Goal: Task Accomplishment & Management: Use online tool/utility

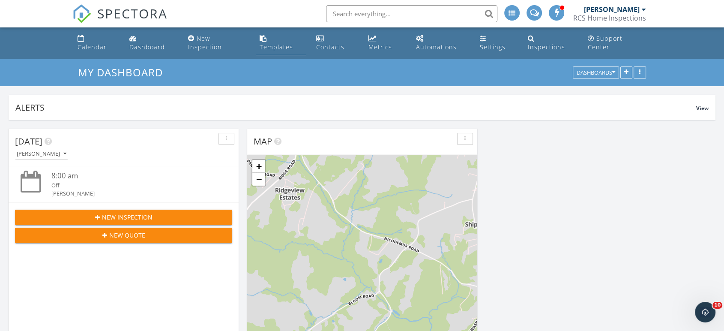
click at [267, 43] on div "Templates" at bounding box center [276, 47] width 33 height 8
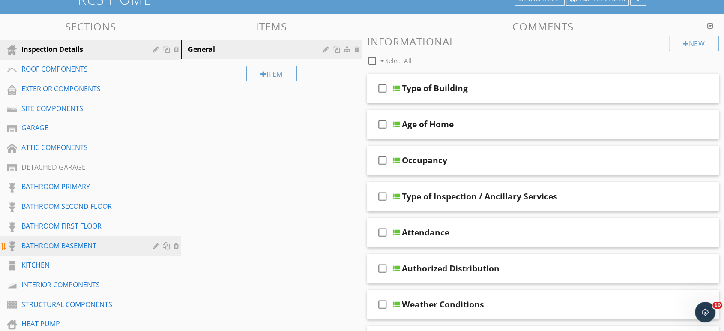
scroll to position [143, 0]
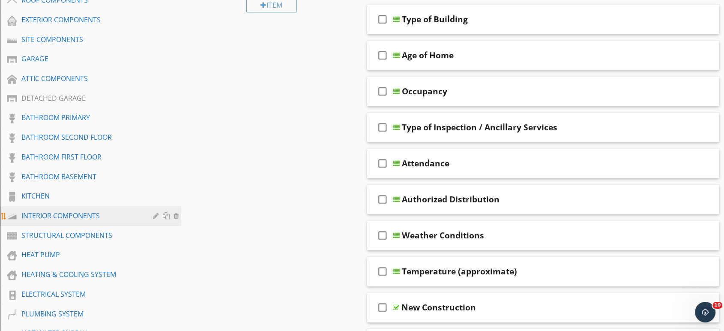
click at [44, 210] on div "INTERIOR COMPONENTS" at bounding box center [80, 215] width 119 height 10
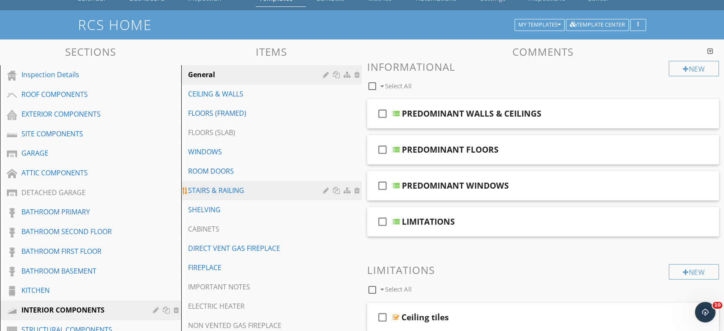
scroll to position [48, 0]
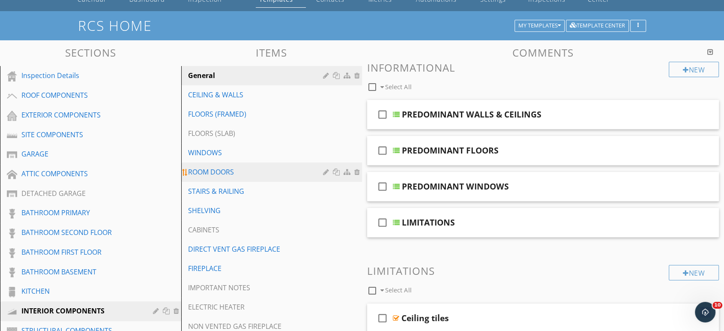
click at [219, 167] on div "ROOM DOORS" at bounding box center [257, 172] width 138 height 10
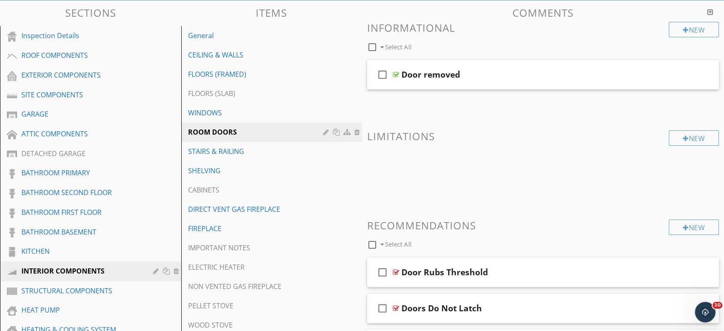
scroll to position [143, 0]
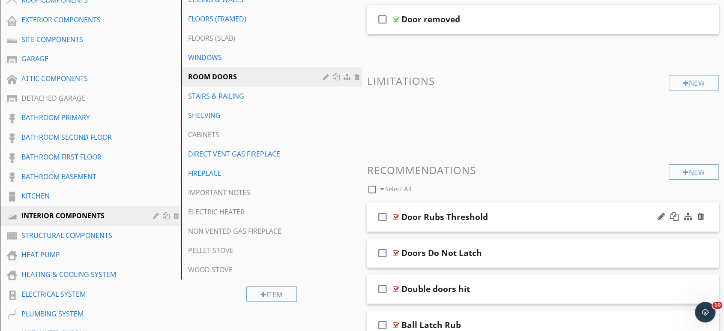
click at [516, 212] on div "Door Rubs Threshold" at bounding box center [527, 217] width 251 height 10
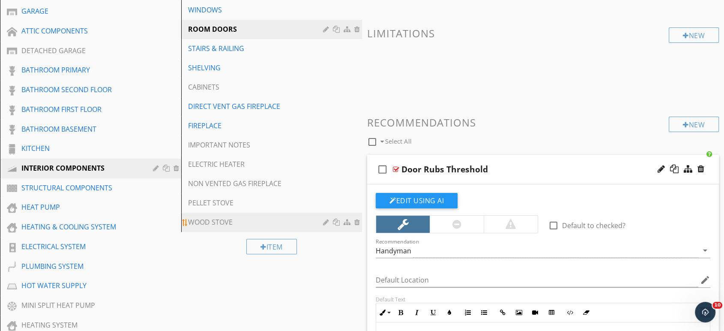
scroll to position [238, 0]
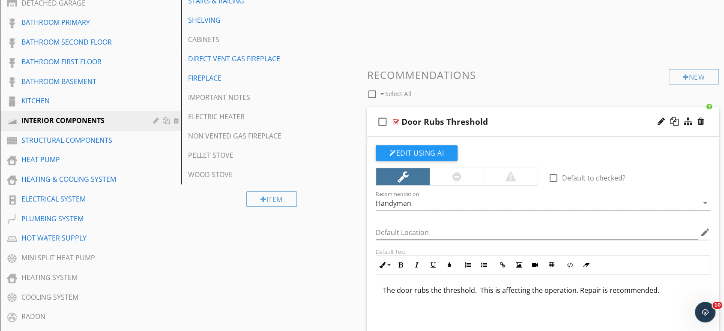
click at [466, 168] on div at bounding box center [457, 176] width 54 height 17
click at [400, 145] on button "Edit Using AI" at bounding box center [417, 152] width 82 height 15
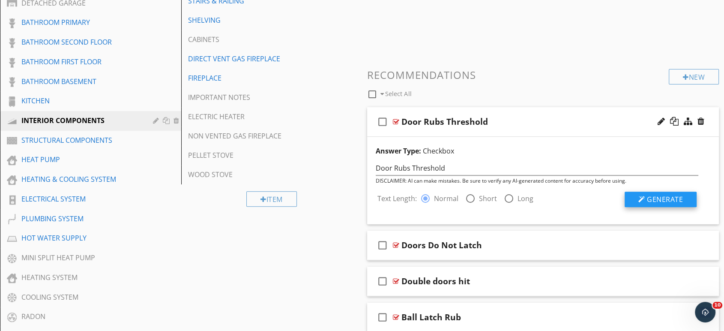
click at [666, 195] on span "Generate" at bounding box center [665, 199] width 36 height 9
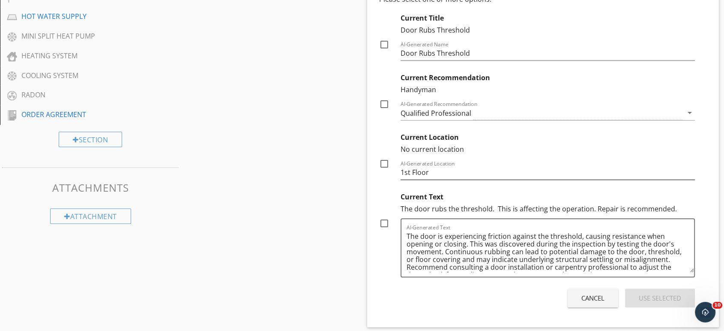
scroll to position [476, 0]
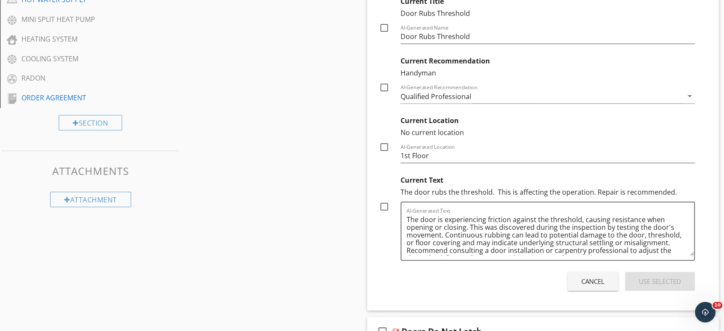
click at [587, 276] on div "Cancel" at bounding box center [593, 281] width 23 height 10
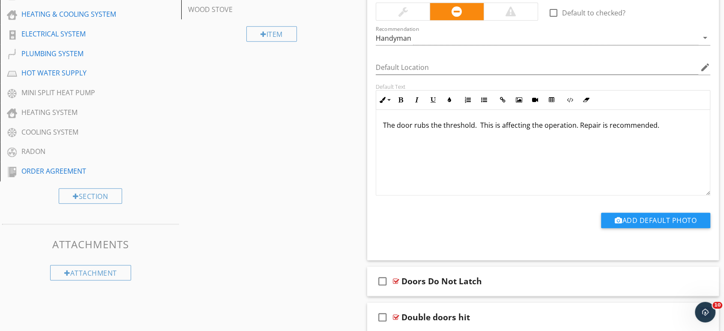
scroll to position [429, 0]
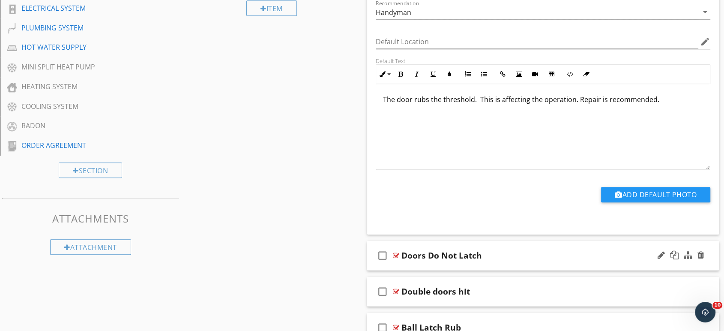
click at [522, 250] on div "Doors Do Not Latch" at bounding box center [527, 255] width 251 height 10
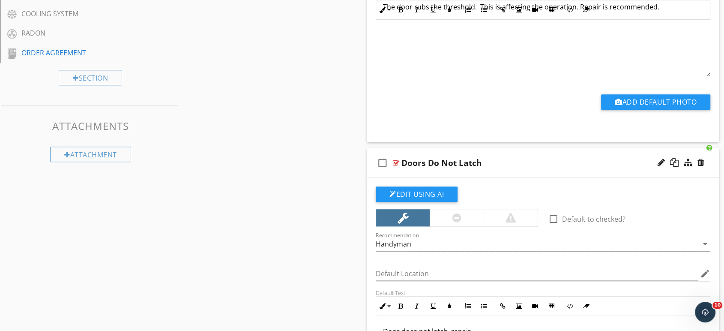
scroll to position [524, 0]
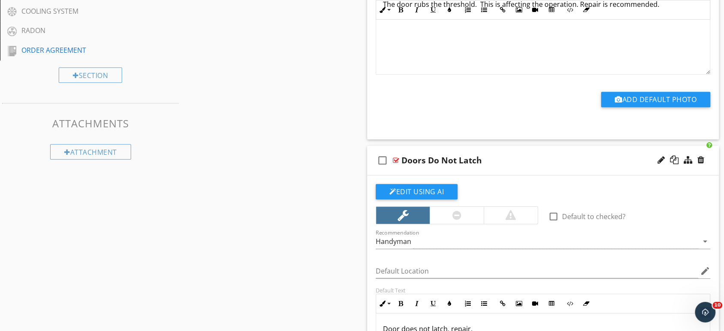
click at [456, 210] on div at bounding box center [457, 215] width 9 height 10
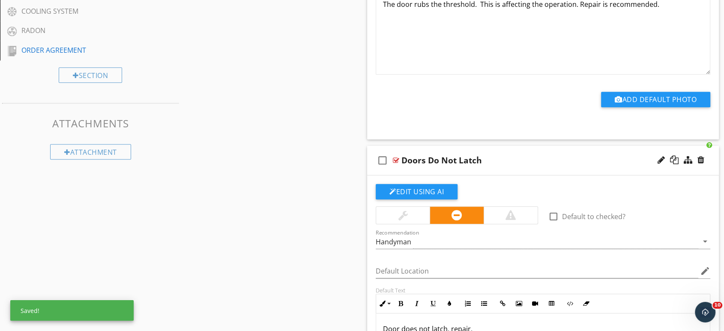
scroll to position [429, 0]
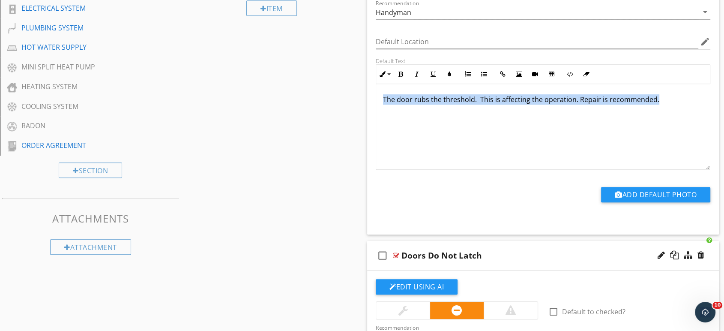
drag, startPoint x: 671, startPoint y: 95, endPoint x: 384, endPoint y: 94, distance: 287.5
click at [384, 94] on p "The door rubs the threshold. This is affecting the operation. Repair is recomme…" at bounding box center [543, 99] width 320 height 10
copy p "The door rubs the threshold. This is affecting the operation. Repair is recomme…"
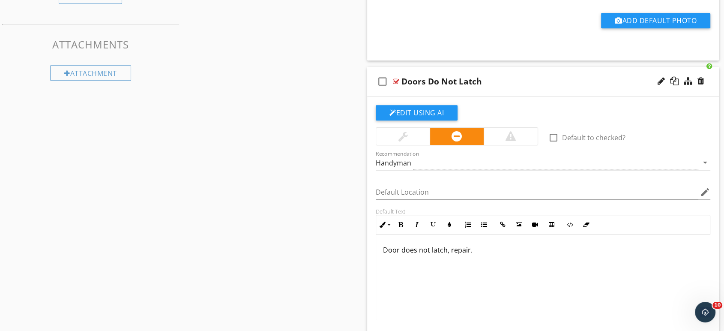
scroll to position [619, 0]
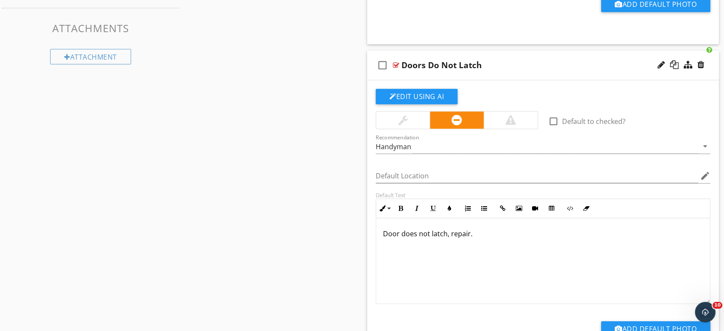
click at [513, 229] on div "Door does not latch, repair." at bounding box center [543, 261] width 334 height 86
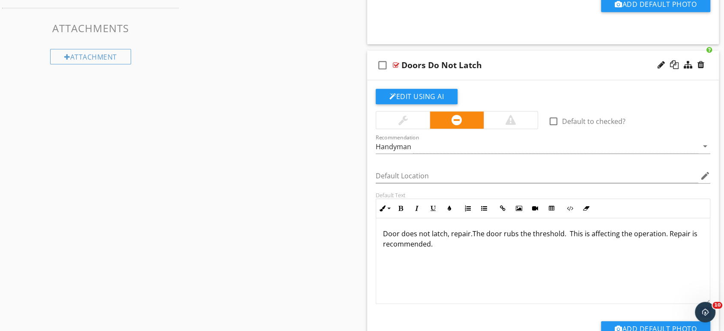
click at [472, 228] on p "Door does not latch, repair.The door rubs the threshold. This is affecting the …" at bounding box center [543, 238] width 320 height 21
click at [471, 228] on p "Door does not latch, repair.The door rubs the threshold. This is affecting the …" at bounding box center [543, 238] width 320 height 21
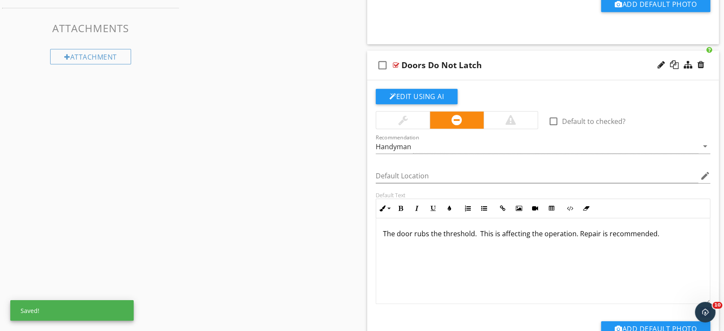
click at [473, 228] on p "The door rubs the threshold. This is affecting the operation. Repair is recomme…" at bounding box center [543, 233] width 320 height 10
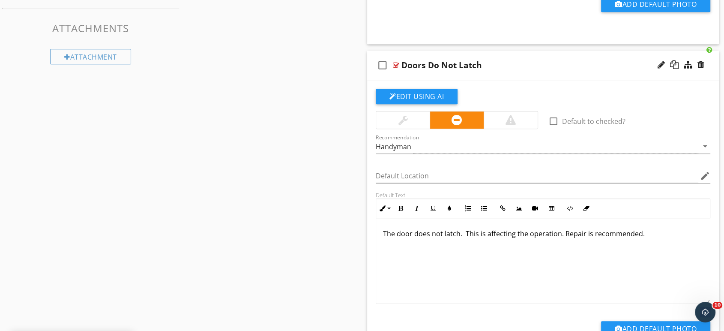
click at [465, 228] on p "The door does not latch. This is affecting the operation. Repair is recommended." at bounding box center [543, 233] width 320 height 10
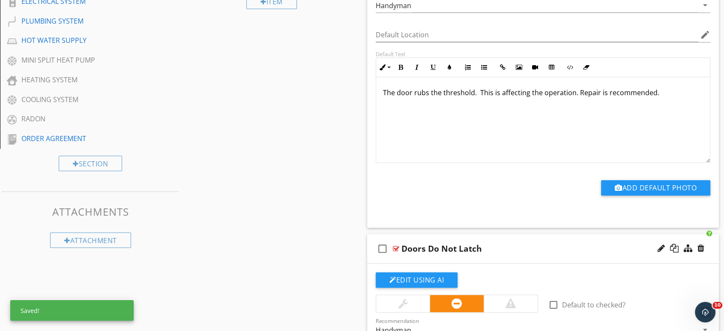
scroll to position [381, 0]
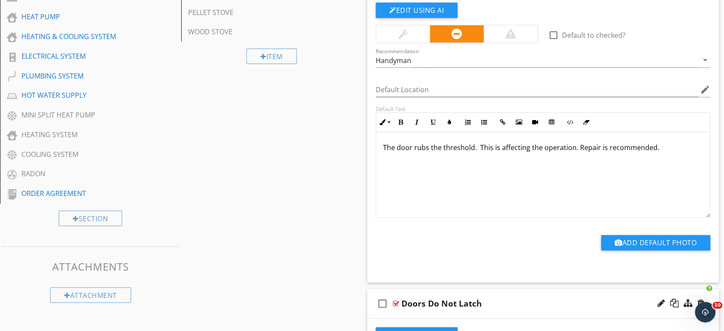
click at [477, 142] on p "The door rubs the threshold. This is affecting the operation. Repair is recomme…" at bounding box center [543, 147] width 320 height 10
click at [572, 142] on p "The door rubs the threshold. This is affecting the operation. Repair is recomme…" at bounding box center [543, 147] width 320 height 10
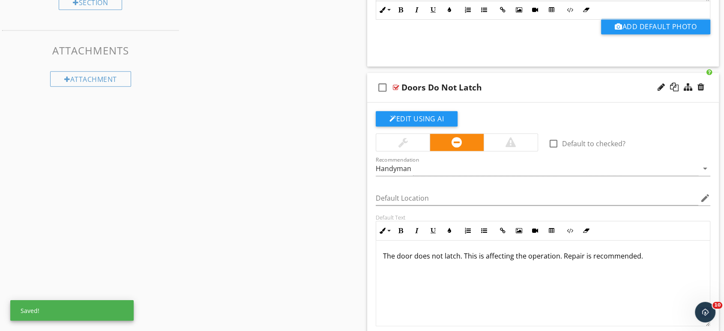
scroll to position [619, 0]
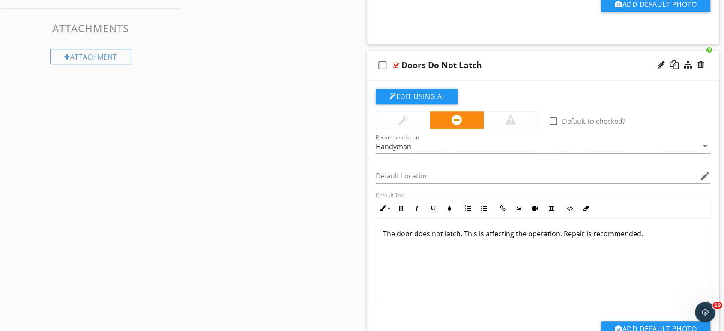
click at [558, 228] on p "The door does not latch. This is affecting the operation. Repair is recommended." at bounding box center [543, 233] width 320 height 10
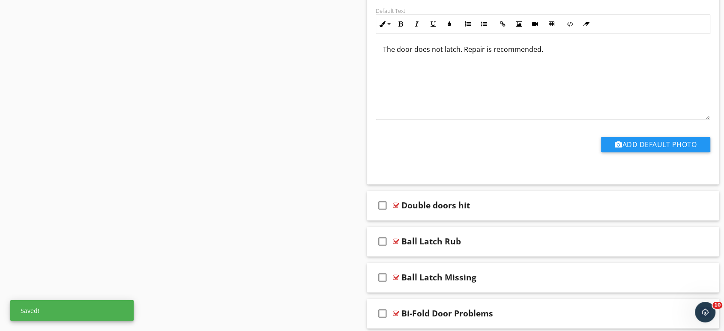
scroll to position [905, 0]
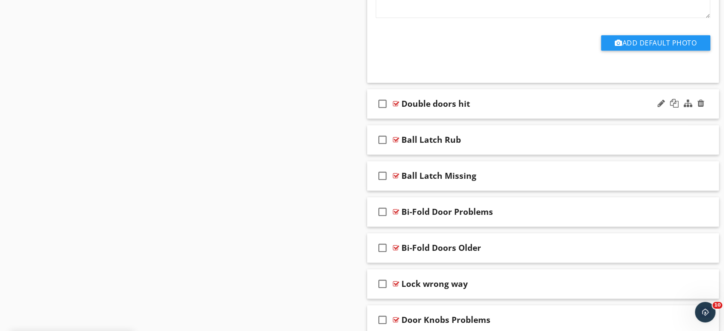
click at [453, 99] on div "Double doors hit" at bounding box center [436, 104] width 69 height 10
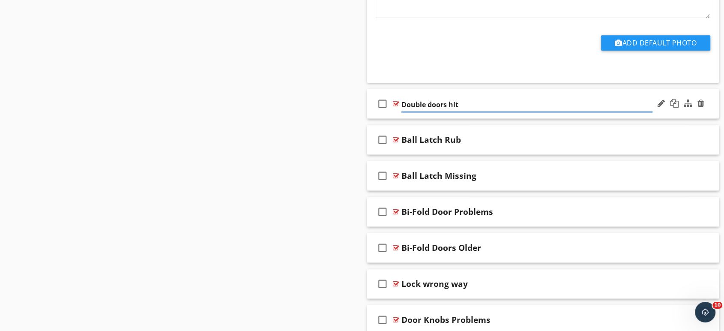
click at [383, 101] on icon "check_box_outline_blank" at bounding box center [383, 103] width 14 height 21
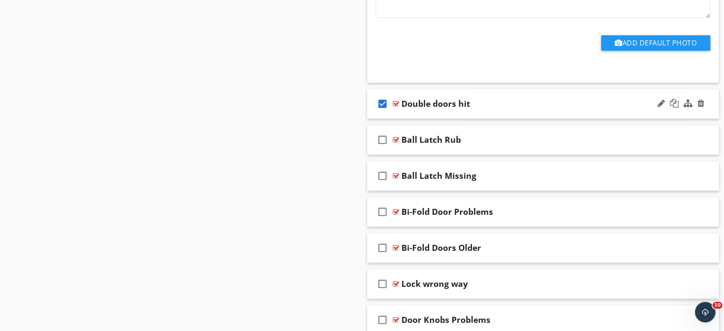
click at [373, 105] on div "check_box Double doors hit" at bounding box center [543, 104] width 352 height 30
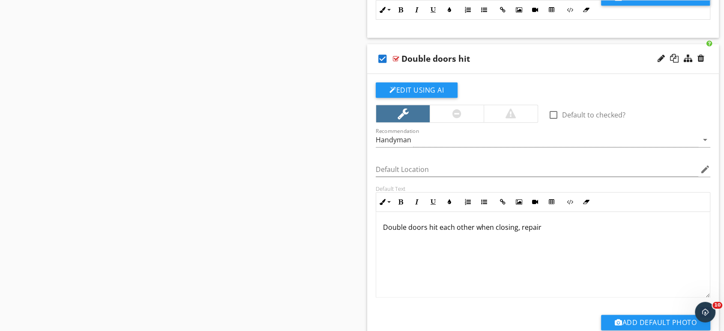
scroll to position [1000, 0]
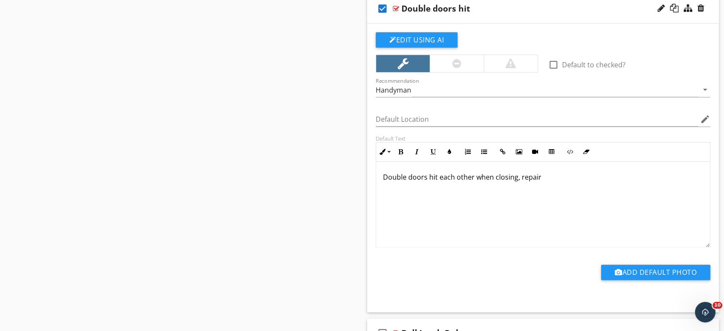
click at [388, 172] on p "Double doors hit each other when closing, repair" at bounding box center [543, 177] width 320 height 10
click at [556, 172] on p "The double doors hit each other when closing, repair" at bounding box center [543, 177] width 320 height 10
click at [460, 58] on div at bounding box center [457, 63] width 9 height 10
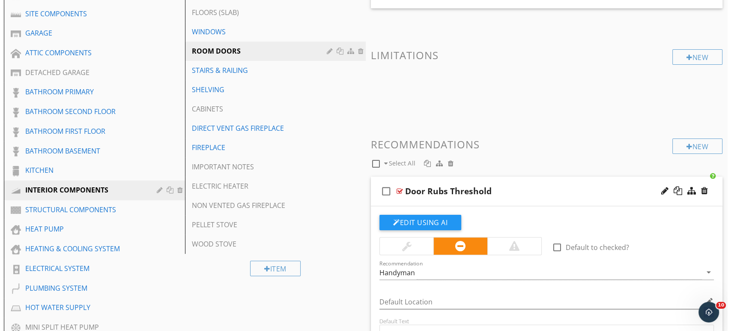
scroll to position [168, 0]
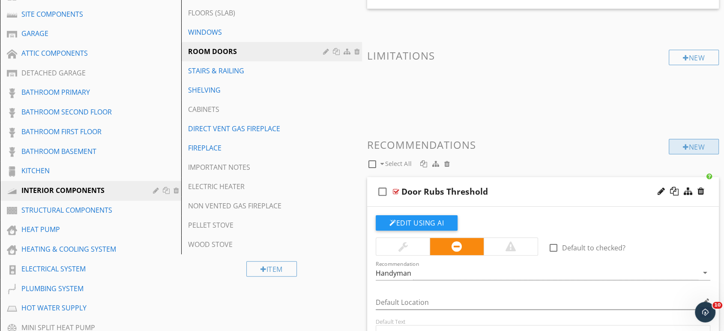
click at [692, 139] on div "New" at bounding box center [694, 146] width 50 height 15
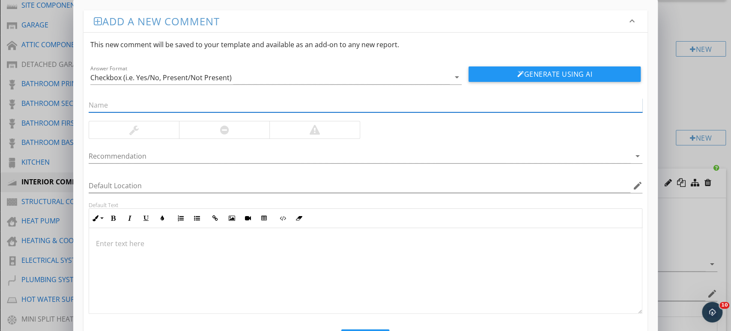
click at [108, 105] on input "text" at bounding box center [366, 105] width 555 height 14
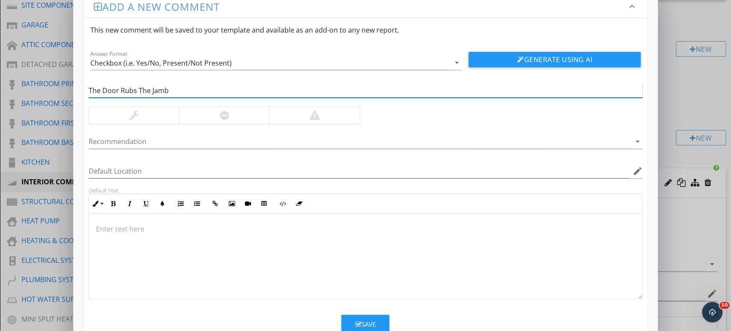
scroll to position [41, 0]
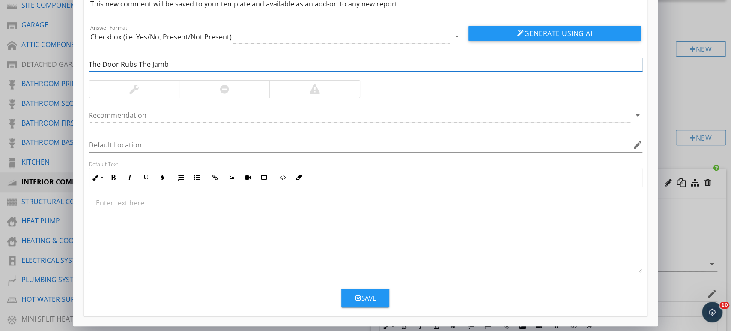
type input "The Door Rubs The Jamb"
click at [229, 94] on div at bounding box center [224, 89] width 90 height 17
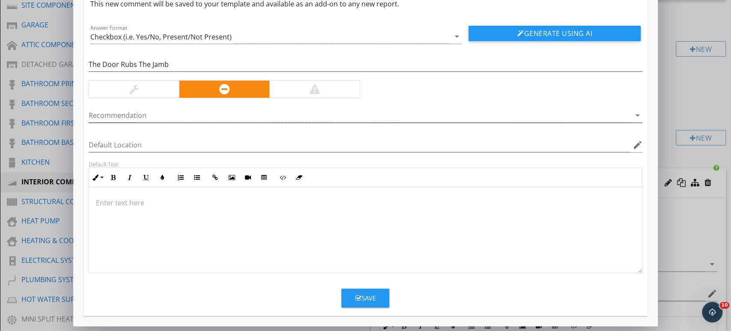
click at [111, 111] on div at bounding box center [360, 115] width 543 height 14
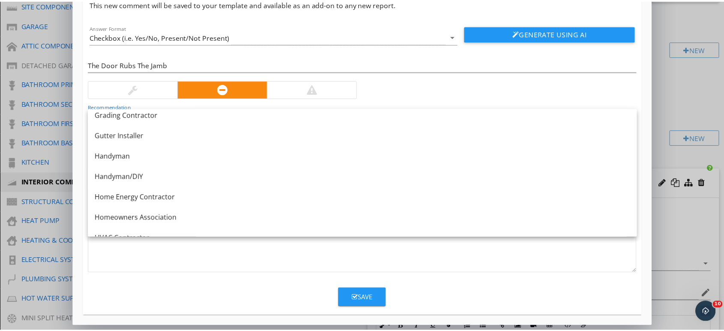
scroll to position [524, 0]
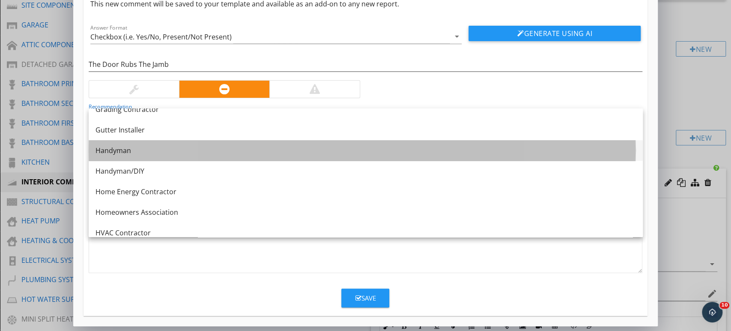
click at [114, 151] on div "Handyman" at bounding box center [366, 150] width 541 height 10
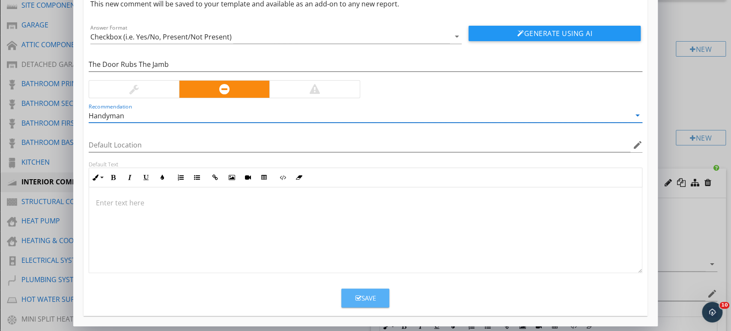
click at [372, 298] on div "Save" at bounding box center [365, 298] width 21 height 10
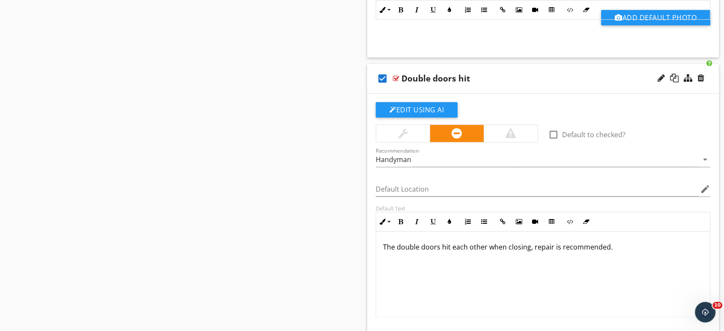
scroll to position [740, 0]
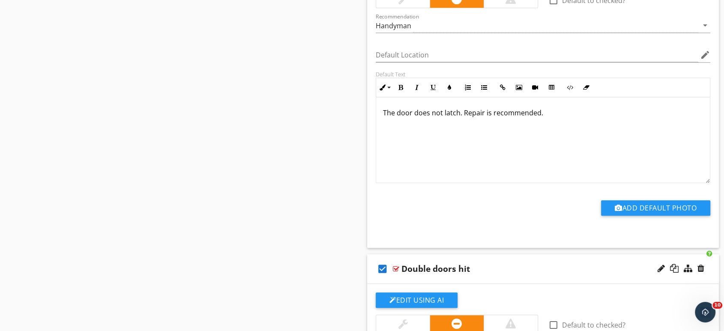
click at [385, 258] on icon "check_box" at bounding box center [383, 268] width 14 height 21
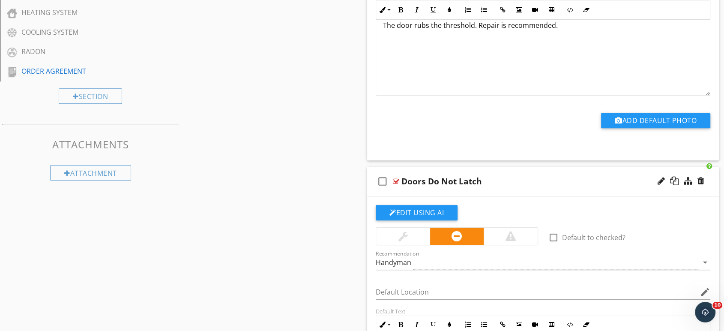
scroll to position [501, 0]
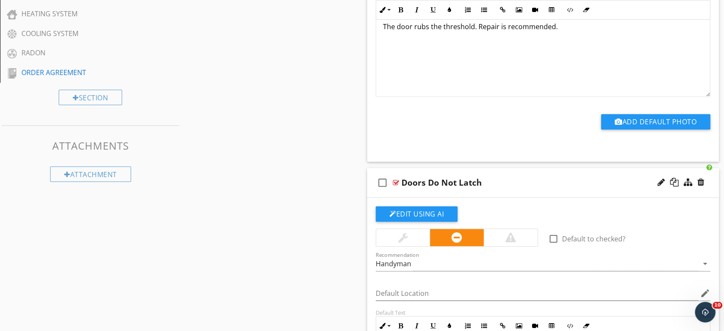
click at [379, 172] on icon "check_box_outline_blank" at bounding box center [383, 182] width 14 height 21
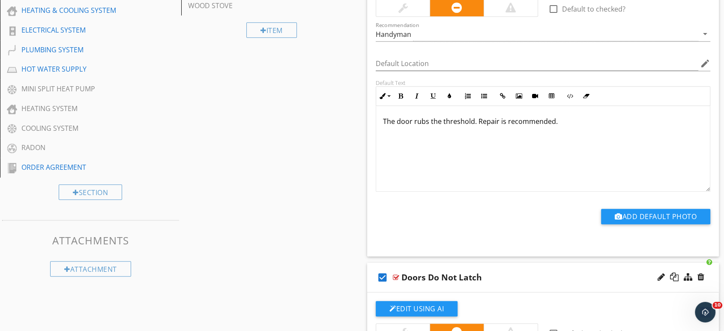
scroll to position [454, 0]
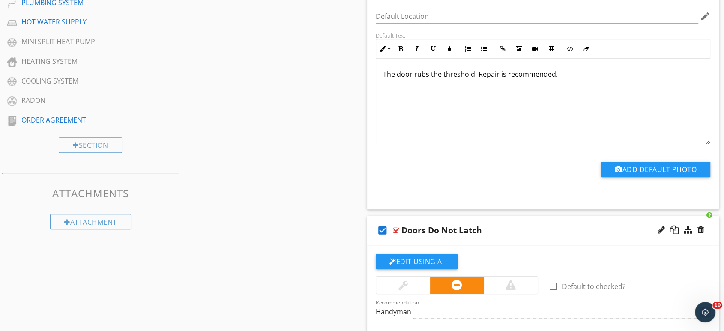
click at [383, 222] on icon "check_box" at bounding box center [383, 230] width 14 height 21
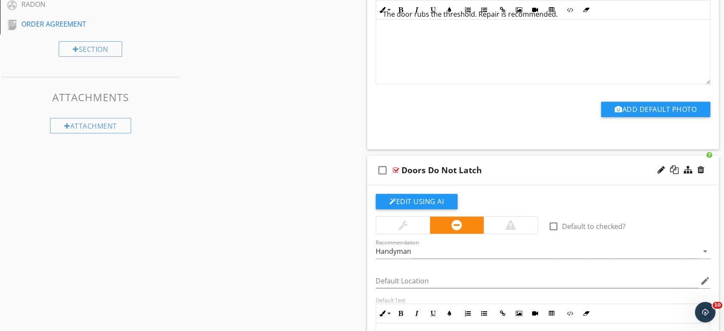
scroll to position [604, 0]
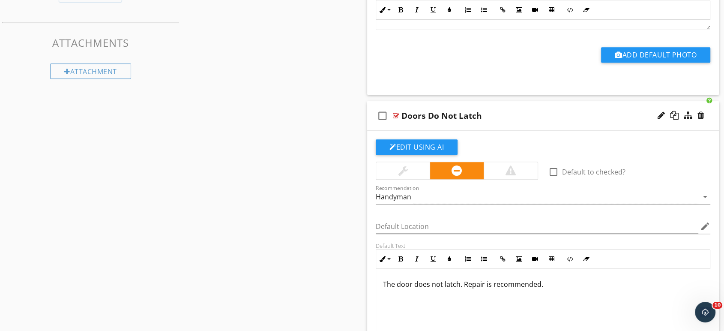
click at [653, 101] on div "check_box_outline_blank Doors Do Not Latch" at bounding box center [543, 116] width 352 height 30
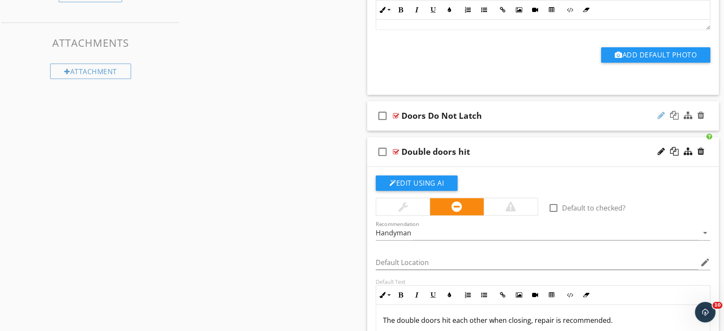
click at [661, 111] on div at bounding box center [661, 115] width 7 height 9
click at [422, 109] on input "Doors Do Not Latch" at bounding box center [527, 116] width 251 height 14
click at [429, 109] on input "Door Do Not Latch" at bounding box center [527, 116] width 251 height 14
type input "Door Does Not Latch"
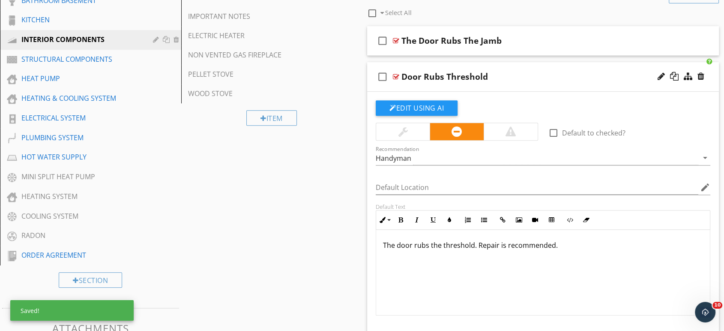
scroll to position [223, 0]
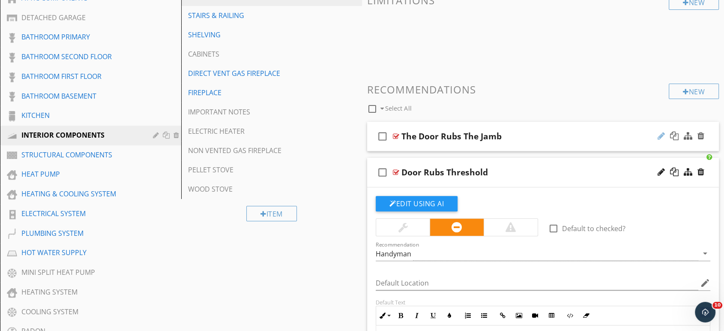
click at [660, 132] on div at bounding box center [661, 136] width 7 height 9
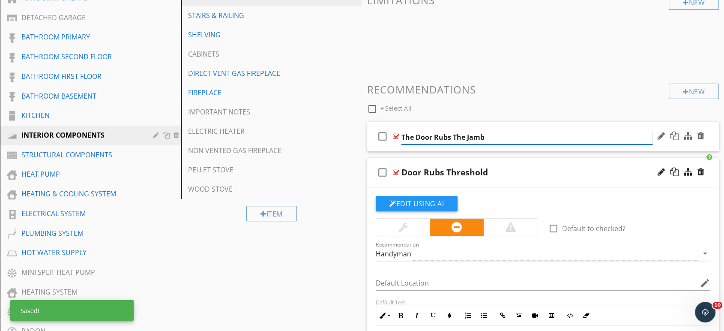
click at [417, 130] on input "The Door Rubs The Jamb" at bounding box center [527, 137] width 251 height 14
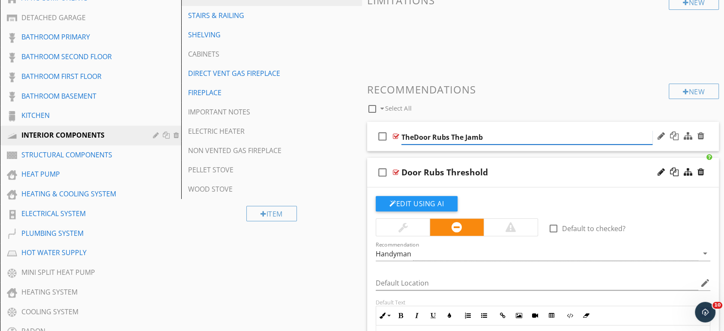
type input "The Door Rubs The Jamb"
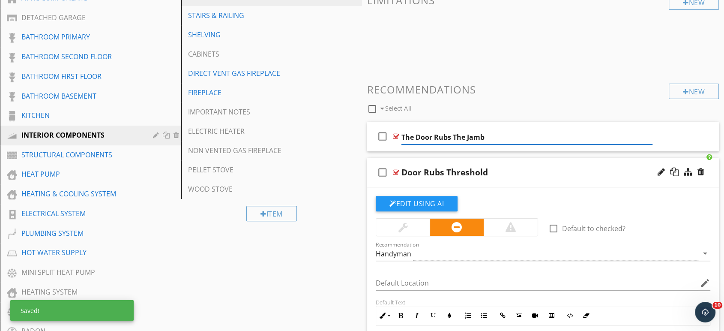
click at [665, 162] on div at bounding box center [681, 172] width 50 height 21
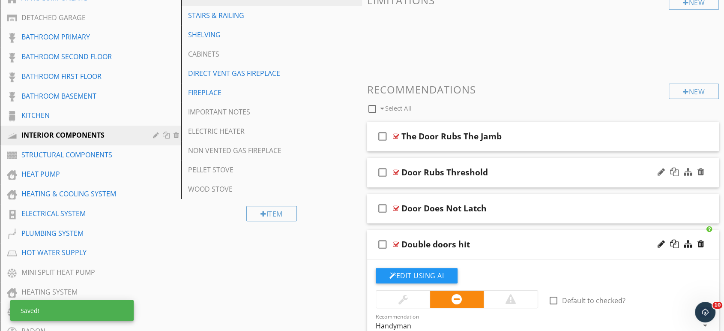
click at [409, 167] on div "Door Rubs Threshold" at bounding box center [445, 172] width 87 height 10
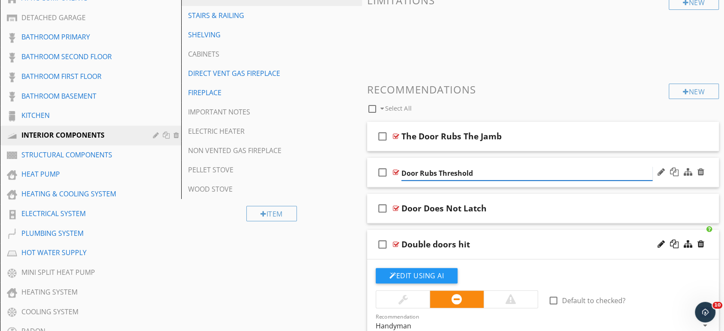
click at [404, 166] on input "Door Rubs Threshold" at bounding box center [527, 173] width 251 height 14
click at [402, 166] on input "Door Rubs Threshold" at bounding box center [527, 173] width 251 height 14
click at [452, 166] on input "The Door Rubs Threshold" at bounding box center [527, 173] width 251 height 14
type input "The Door Rubs TheThreshold"
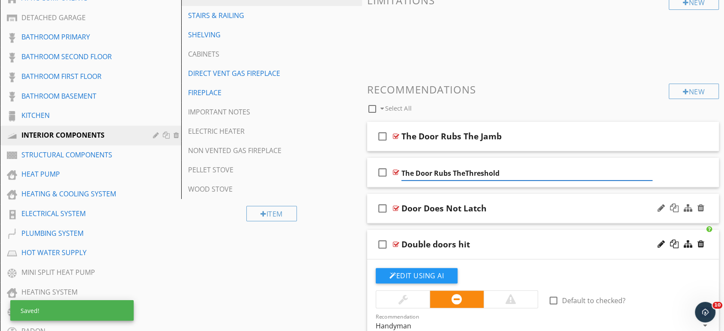
click at [471, 203] on div "Door Does Not Latch" at bounding box center [444, 208] width 85 height 10
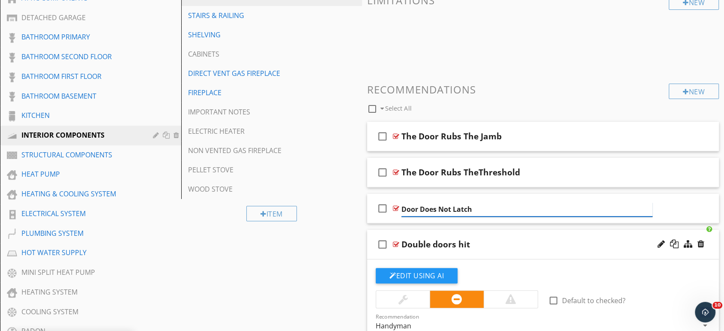
click at [404, 202] on input "Door Does Not Latch" at bounding box center [527, 209] width 251 height 14
type input "The Door Does Not Latch"
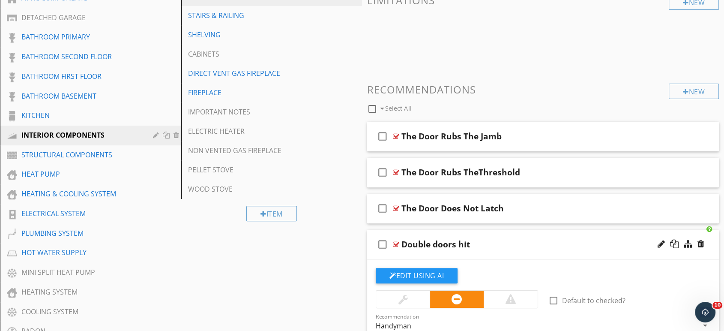
click at [656, 235] on div at bounding box center [681, 244] width 50 height 21
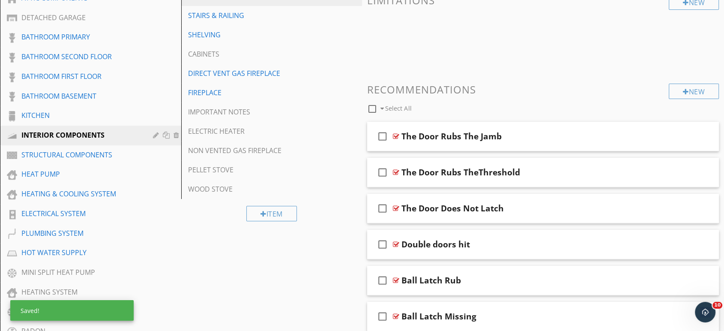
click at [402, 239] on div "Double doors hit" at bounding box center [436, 244] width 69 height 10
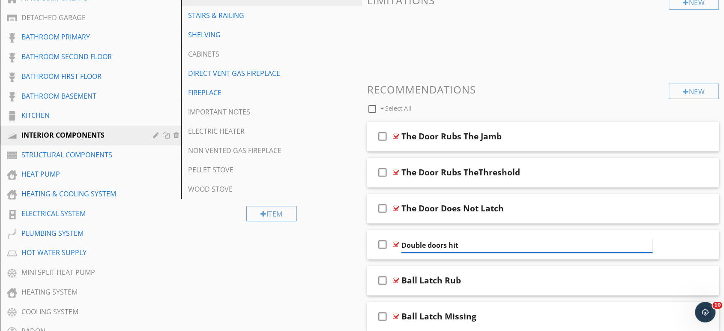
click at [402, 238] on input "Double doors hit" at bounding box center [527, 245] width 251 height 14
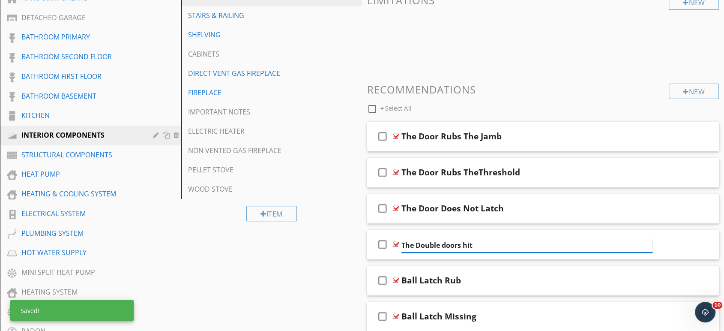
click at [446, 238] on input "The Double doors hit" at bounding box center [527, 245] width 251 height 14
click at [467, 238] on input "The Double Doors hit" at bounding box center [527, 245] width 251 height 14
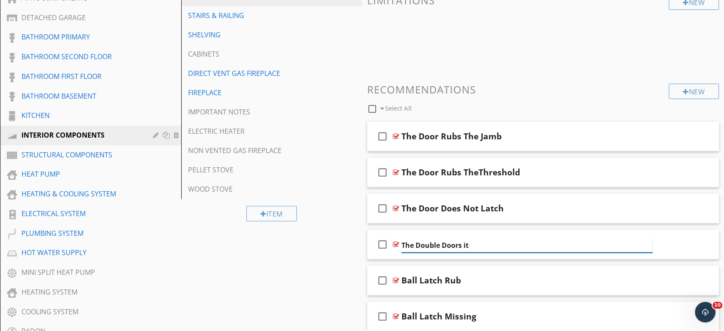
type input "The Double Doors Hit"
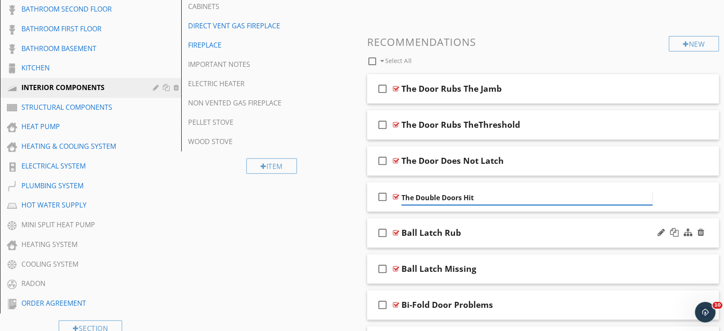
scroll to position [319, 0]
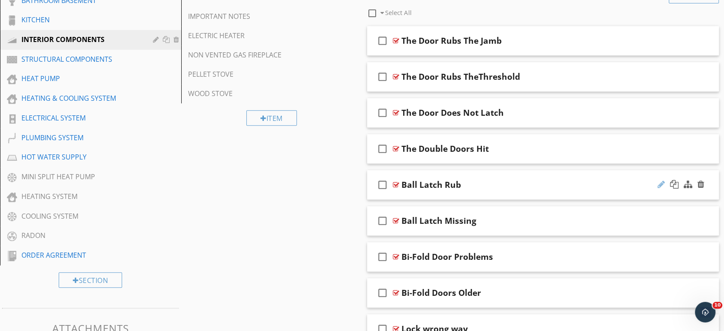
click at [662, 180] on div at bounding box center [661, 184] width 7 height 9
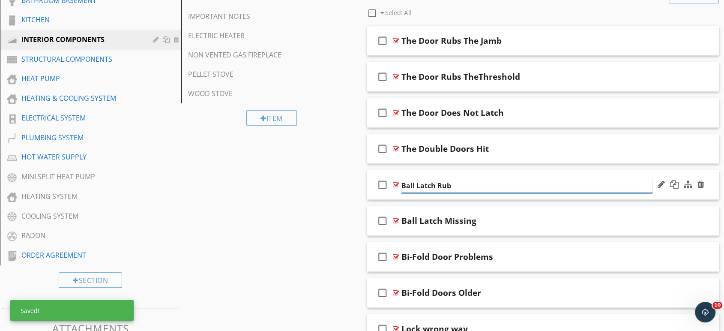
click at [457, 179] on input "Ball Latch Rub" at bounding box center [527, 186] width 251 height 14
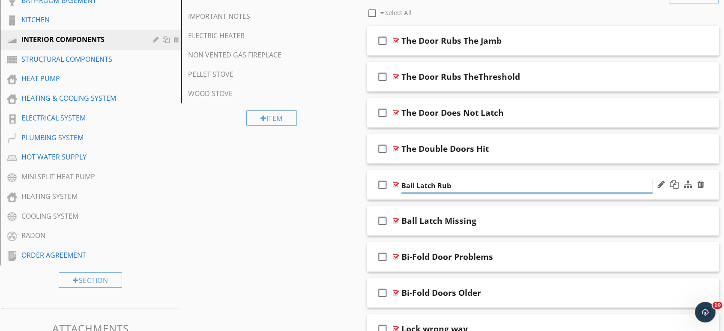
type input "Ball Latch RubS"
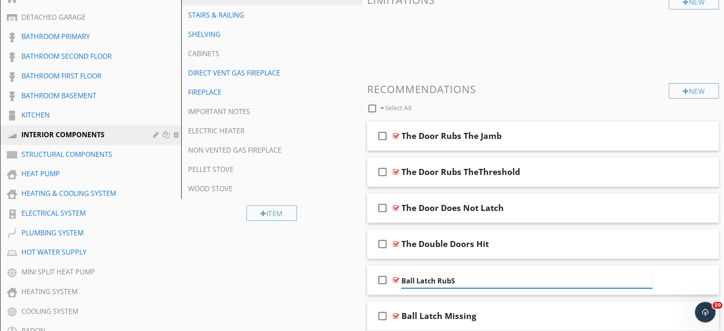
scroll to position [223, 0]
click at [659, 132] on div at bounding box center [661, 136] width 7 height 9
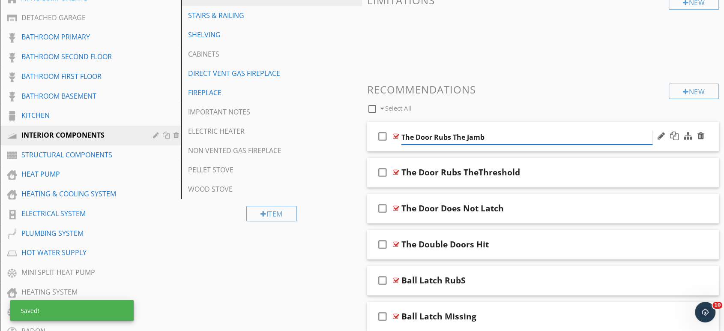
drag, startPoint x: 418, startPoint y: 129, endPoint x: 419, endPoint y: 140, distance: 10.8
click at [418, 130] on input "The Door Rubs The Jamb" at bounding box center [527, 137] width 251 height 14
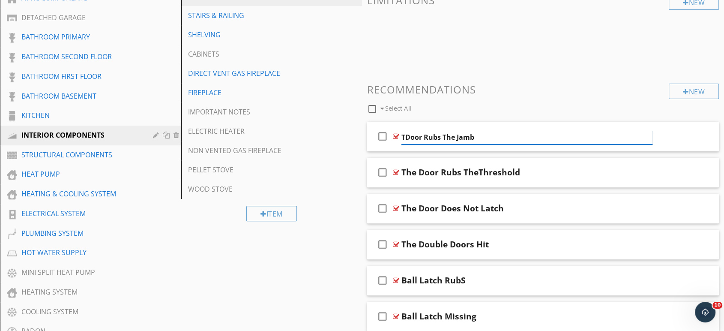
type input "Door Rubs The Jamb"
click at [420, 167] on div "The Door Rubs TheThreshold" at bounding box center [461, 172] width 119 height 10
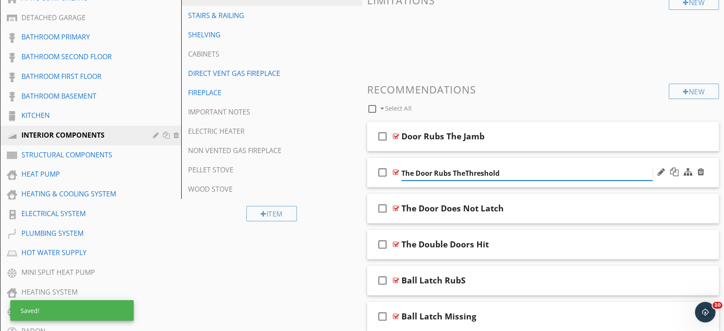
click at [417, 166] on input "The Door Rubs TheThreshold" at bounding box center [527, 173] width 251 height 14
type input "Door Rubs TheThreshold"
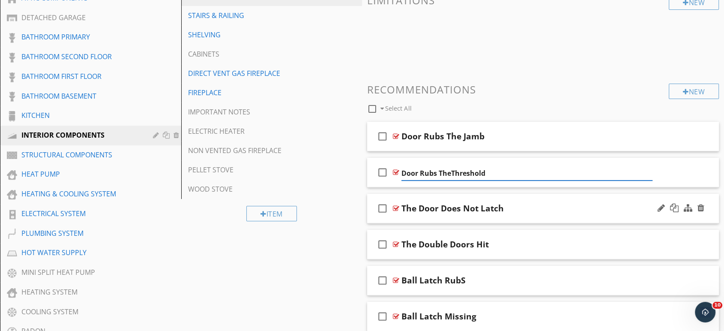
click at [425, 203] on div "The Door Does Not Latch" at bounding box center [453, 208] width 102 height 10
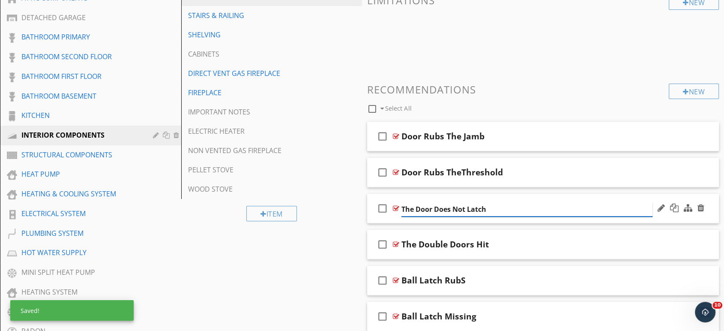
click at [417, 202] on input "The Door Does Not Latch" at bounding box center [527, 209] width 251 height 14
type input "Door Does Not Latch"
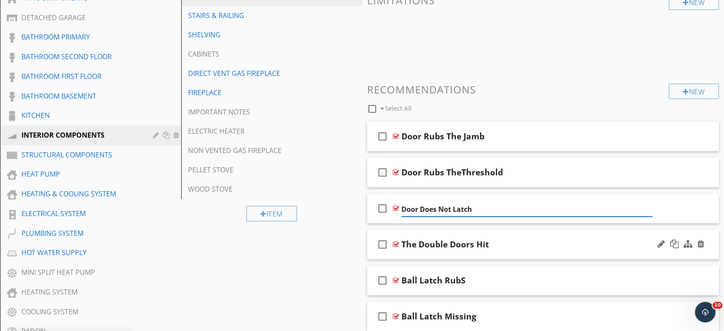
click at [419, 239] on div "The Double Doors Hit" at bounding box center [445, 244] width 87 height 10
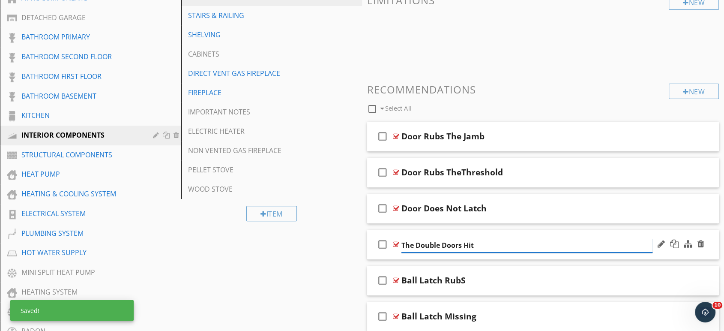
click at [416, 238] on input "The Double Doors Hit" at bounding box center [527, 245] width 251 height 14
type input "Double Doors Hit"
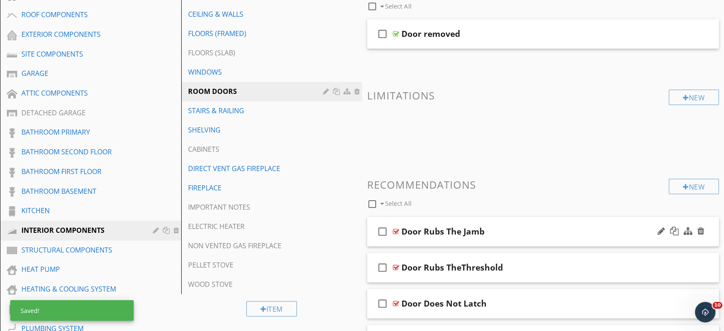
click at [511, 226] on div "Door Rubs The Jamb" at bounding box center [527, 231] width 251 height 10
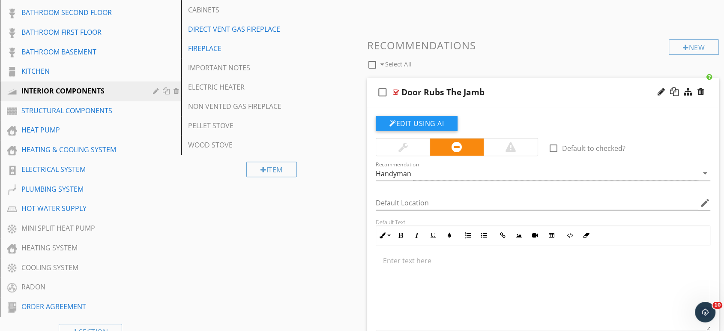
scroll to position [319, 0]
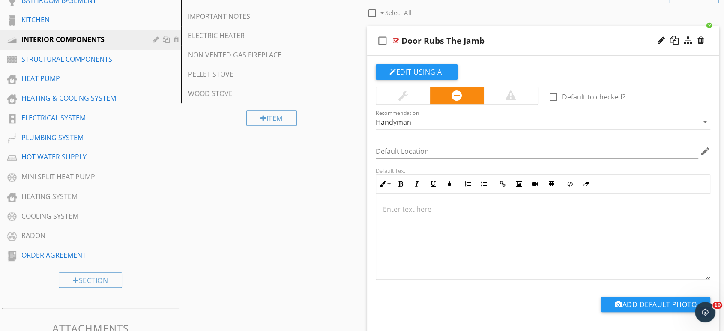
click at [535, 36] on div "Door Rubs The Jamb" at bounding box center [527, 41] width 251 height 10
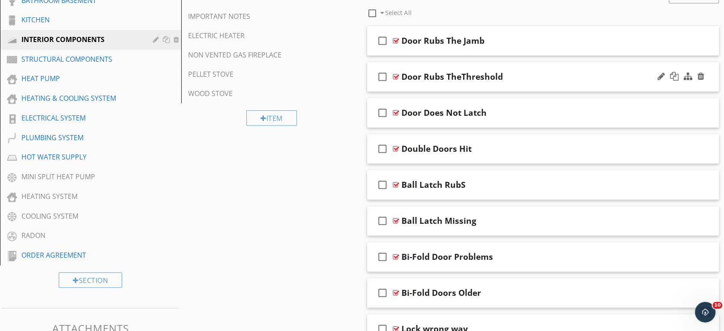
click at [481, 72] on div "Door Rubs TheThreshold" at bounding box center [453, 77] width 102 height 10
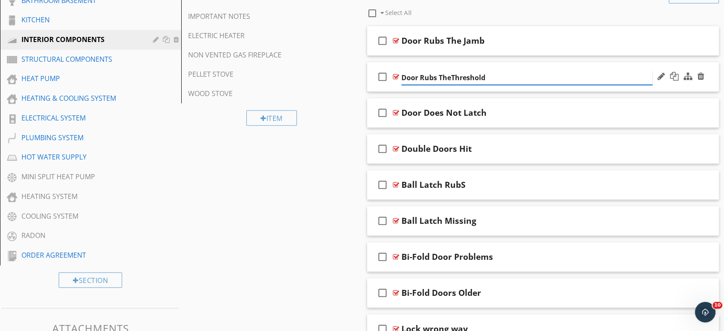
click at [485, 71] on input "Door Rubs TheThreshold" at bounding box center [527, 78] width 251 height 14
click at [379, 74] on icon "check_box_outline_blank" at bounding box center [383, 76] width 14 height 21
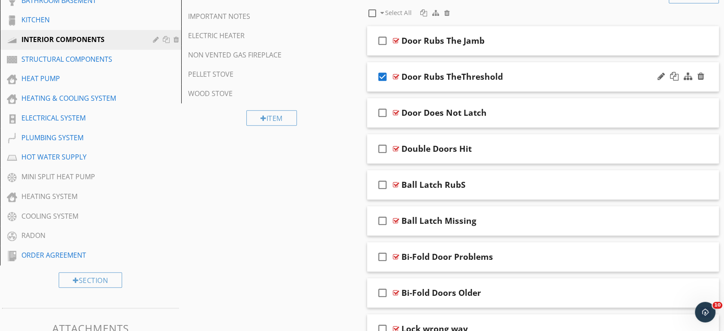
click at [379, 74] on icon "check_box" at bounding box center [383, 76] width 14 height 21
click at [521, 72] on div "Door Rubs TheThreshold" at bounding box center [527, 77] width 251 height 10
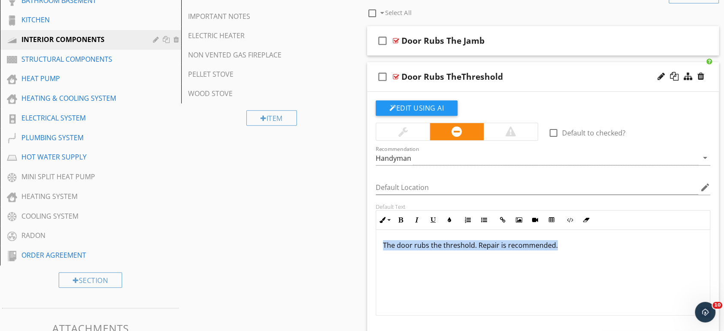
drag, startPoint x: 564, startPoint y: 238, endPoint x: 386, endPoint y: 242, distance: 177.4
click at [383, 242] on div "The door rubs the threshold. Repair is recommended." at bounding box center [543, 273] width 334 height 86
copy p "The door rubs the threshold. Repair is recommended."
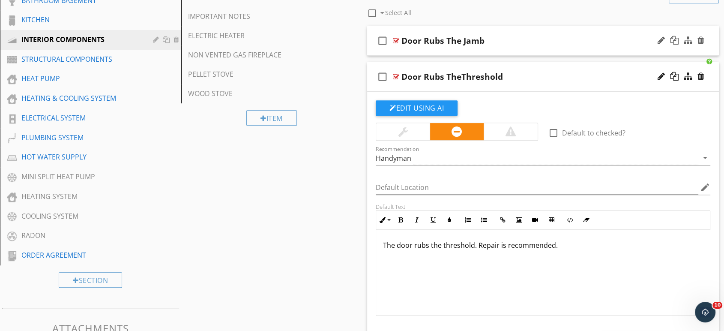
click at [524, 36] on div "Door Rubs The Jamb" at bounding box center [527, 41] width 251 height 10
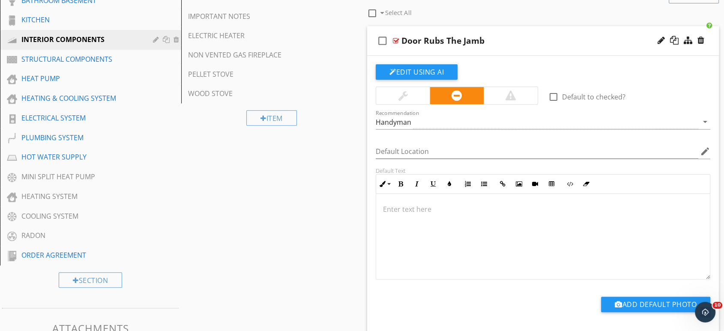
click at [437, 220] on div at bounding box center [543, 237] width 334 height 86
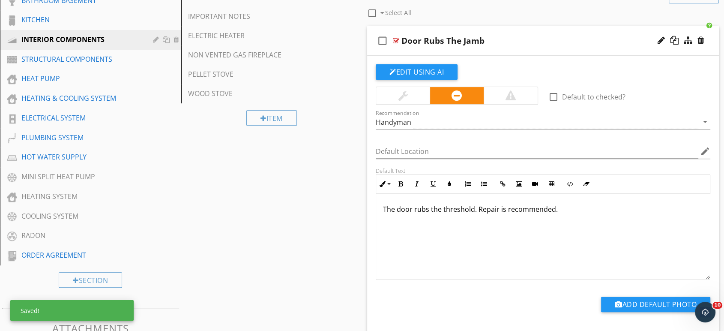
click at [473, 204] on p "The door rubs the threshold. Repair is recommended." at bounding box center [543, 209] width 320 height 10
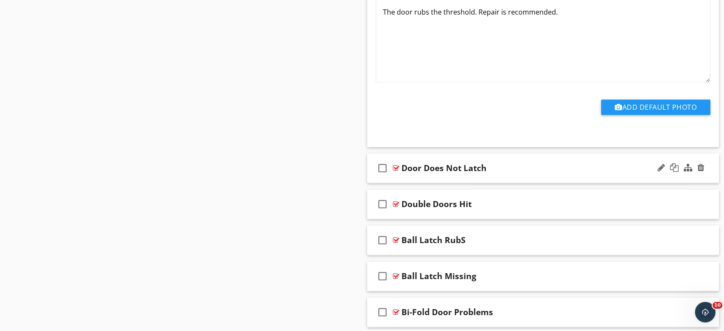
scroll to position [842, 0]
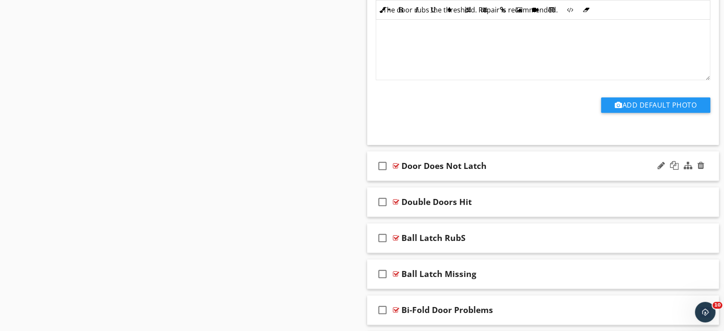
click at [542, 161] on div "Door Does Not Latch" at bounding box center [527, 166] width 251 height 10
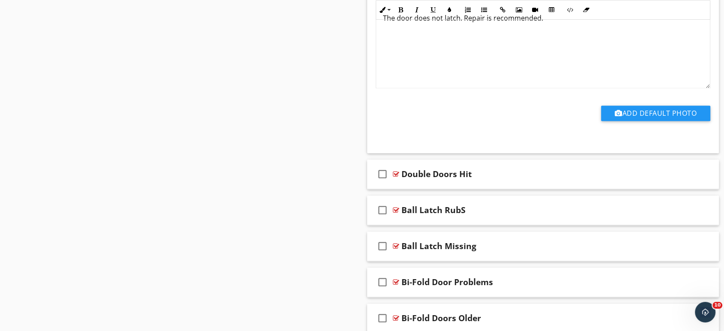
scroll to position [1176, 0]
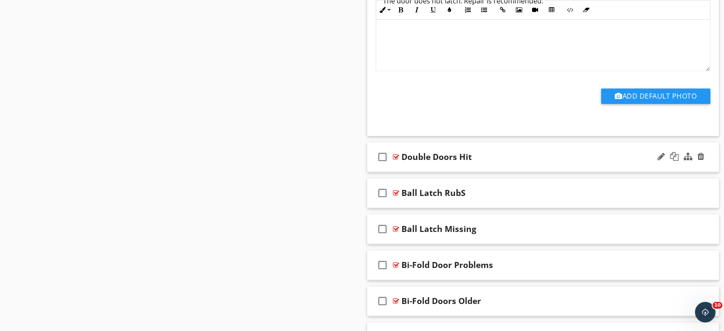
click at [545, 152] on div "Double Doors Hit" at bounding box center [527, 157] width 251 height 10
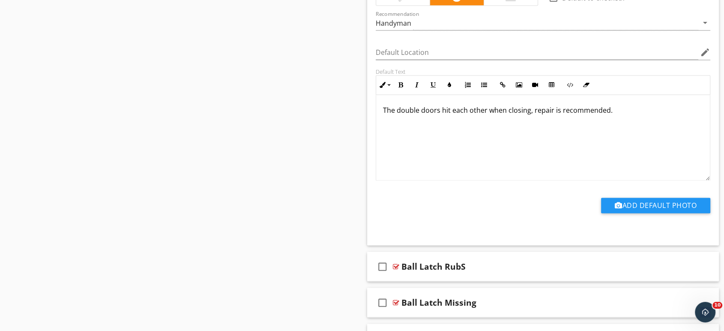
scroll to position [1414, 0]
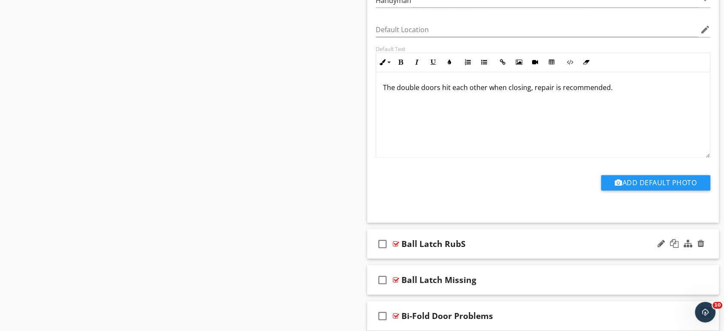
click at [571, 238] on div "Ball Latch RubS" at bounding box center [527, 243] width 251 height 10
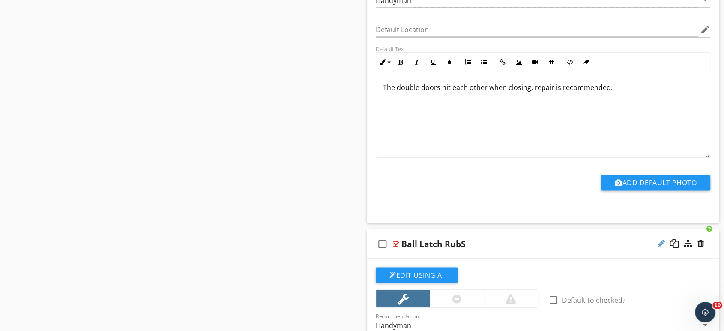
click at [663, 239] on div at bounding box center [661, 243] width 7 height 9
click at [483, 237] on input "Ball Latch RubS" at bounding box center [527, 244] width 251 height 14
type input "Ball Latch Rub"
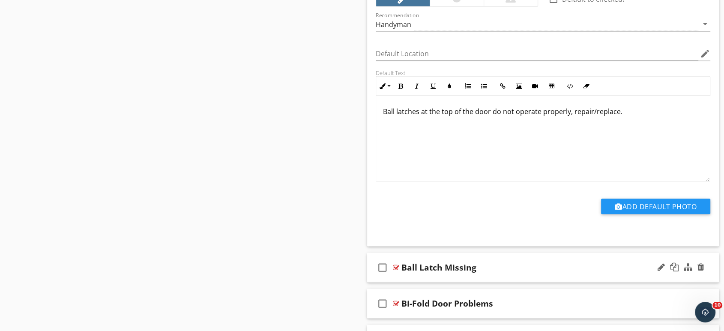
scroll to position [1747, 0]
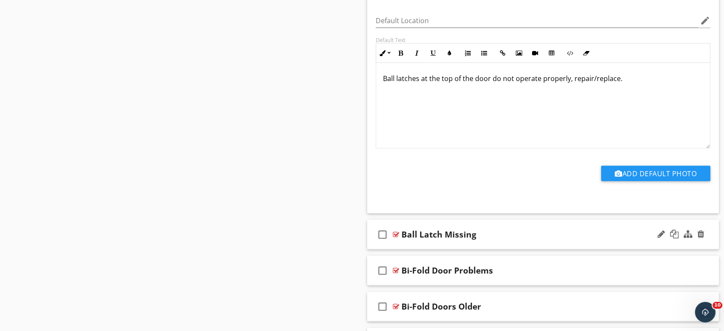
click at [566, 230] on div "check_box_outline_blank Ball Latch Missing" at bounding box center [543, 235] width 352 height 30
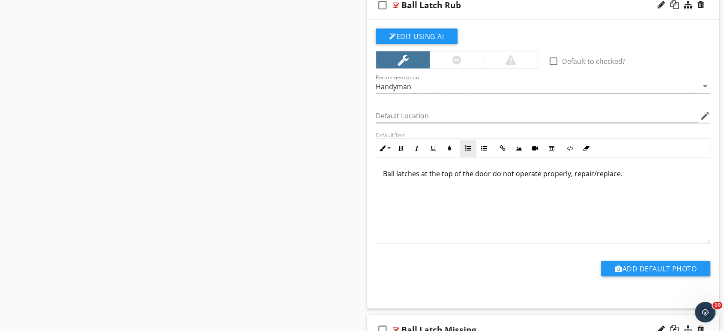
scroll to position [0, 0]
click at [464, 51] on div at bounding box center [457, 59] width 54 height 17
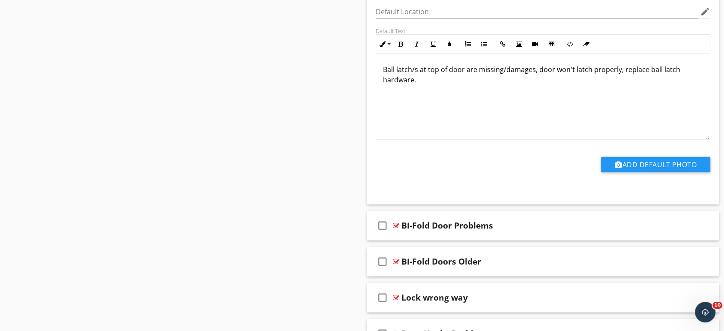
scroll to position [2223, 0]
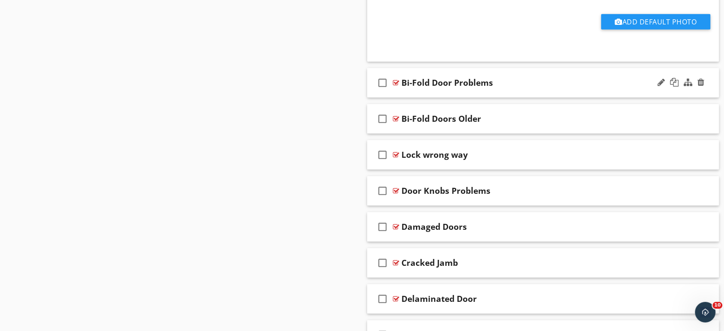
click at [526, 78] on div "Bi-Fold Door Problems" at bounding box center [527, 83] width 251 height 10
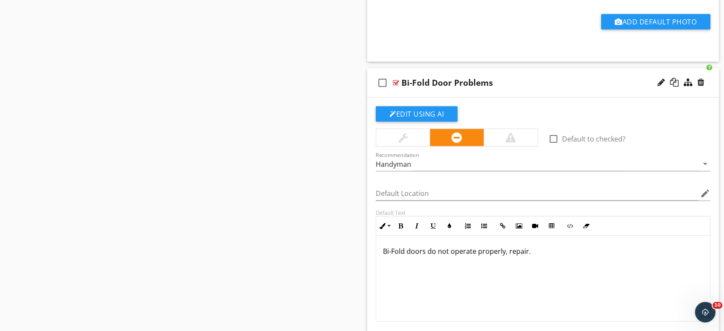
click at [526, 246] on p "Bi-Fold doors do not operate properly, repair." at bounding box center [543, 251] width 320 height 10
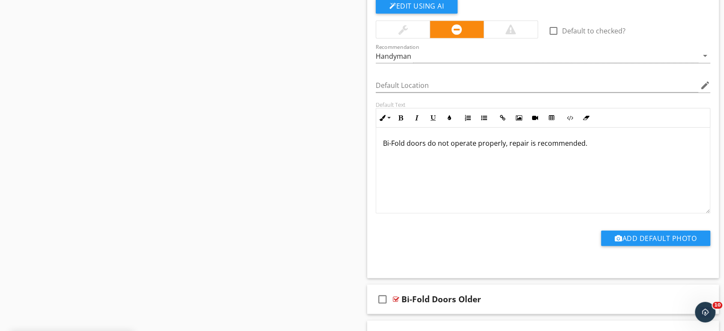
scroll to position [2366, 0]
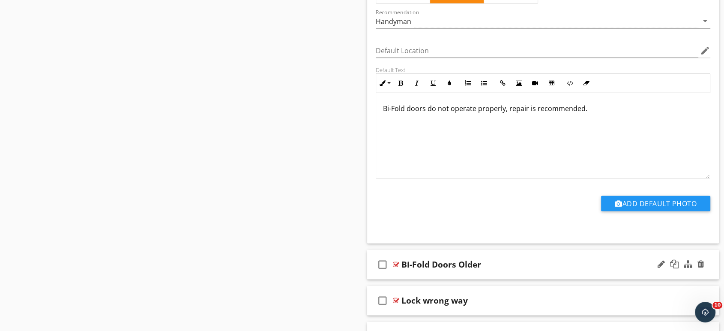
click at [502, 259] on div "check_box_outline_blank Bi-Fold Doors Older" at bounding box center [543, 265] width 352 height 30
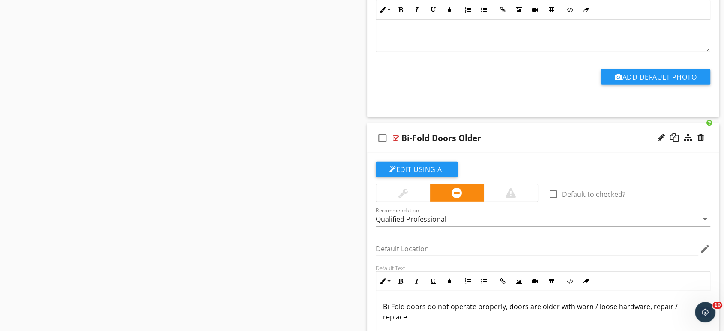
scroll to position [2509, 0]
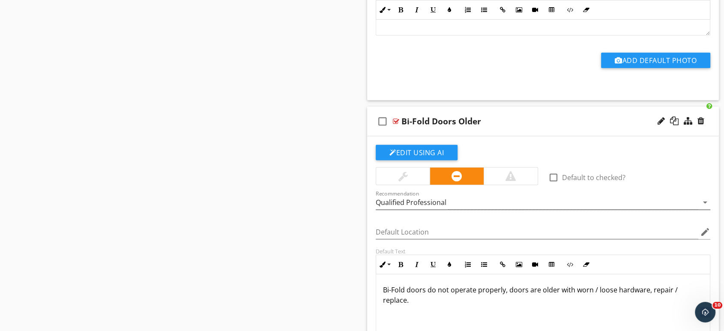
click at [451, 195] on div "Qualified Professional" at bounding box center [537, 202] width 323 height 14
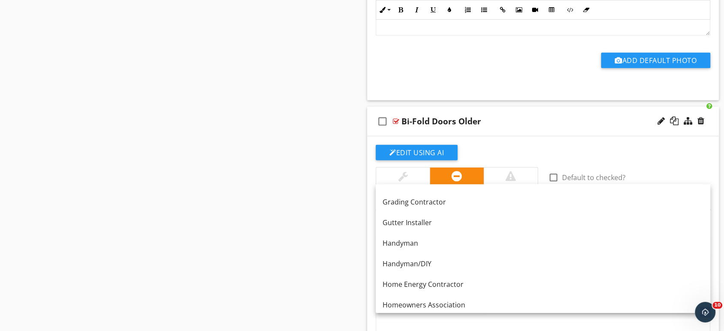
scroll to position [524, 0]
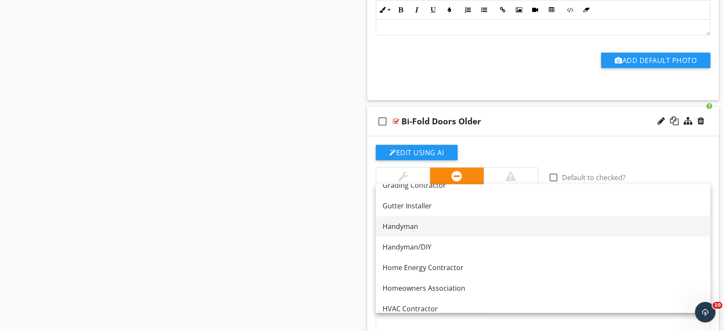
click at [412, 228] on div "Handyman" at bounding box center [543, 226] width 321 height 10
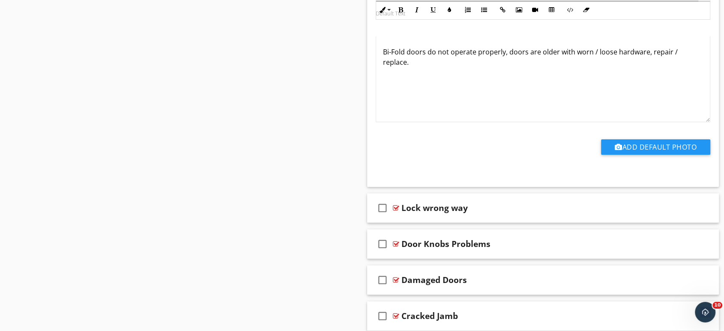
scroll to position [2794, 0]
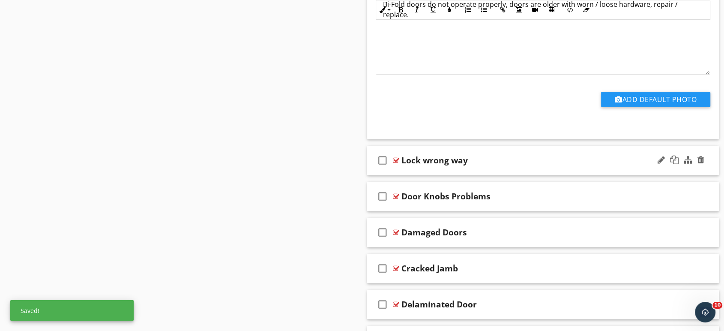
click at [496, 155] on div "Lock wrong way" at bounding box center [527, 160] width 251 height 10
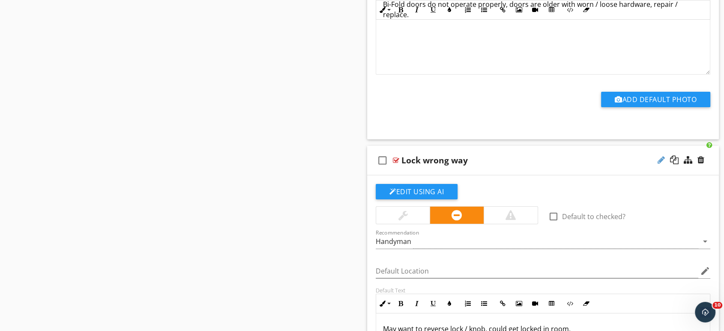
click at [662, 156] on div at bounding box center [661, 160] width 7 height 9
click at [426, 154] on input "Lock wrong way" at bounding box center [527, 161] width 251 height 14
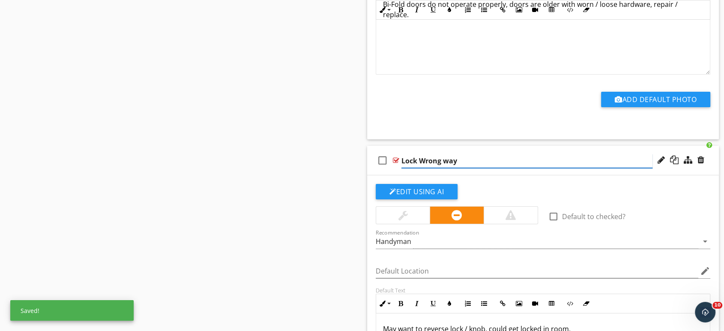
click at [448, 154] on input "Lock Wrong way" at bounding box center [527, 161] width 251 height 14
type input "Lock Wrong Way"
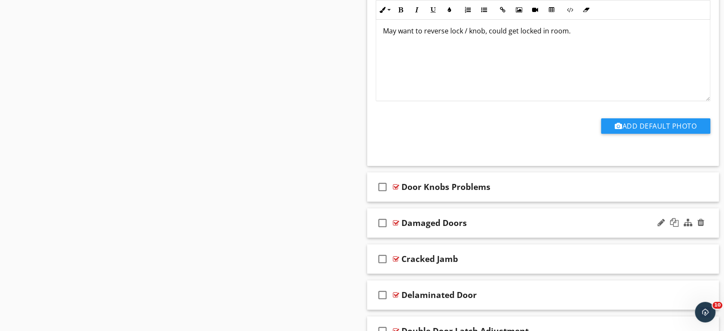
scroll to position [3128, 0]
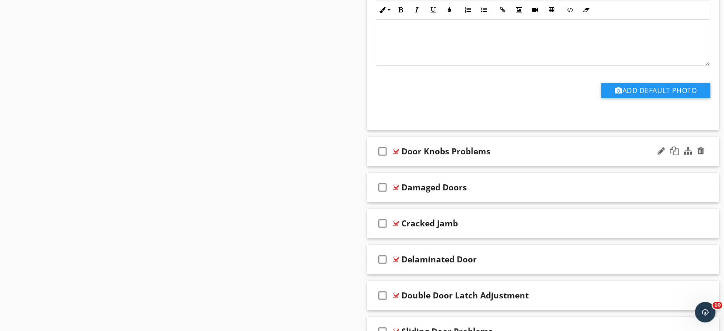
click at [550, 144] on div "check_box_outline_blank Door Knobs Problems" at bounding box center [543, 152] width 352 height 30
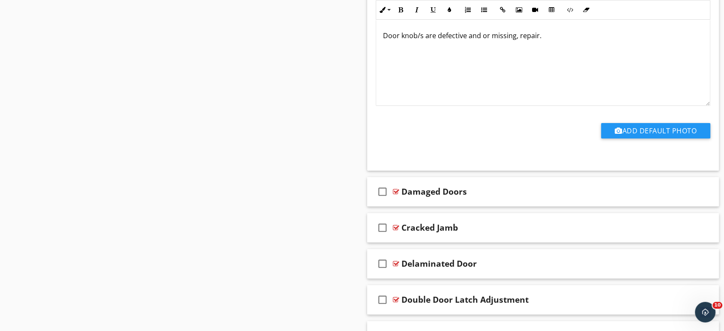
scroll to position [3461, 0]
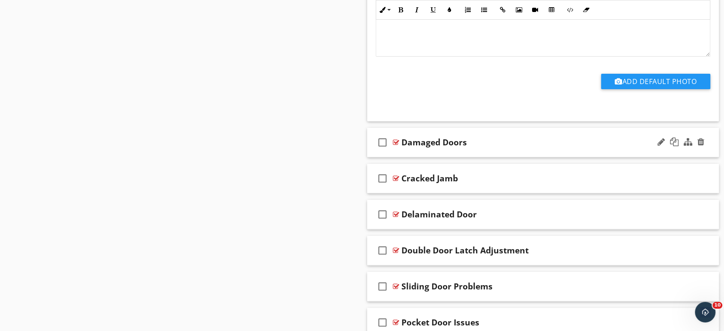
click at [511, 137] on div "Damaged Doors" at bounding box center [527, 142] width 251 height 10
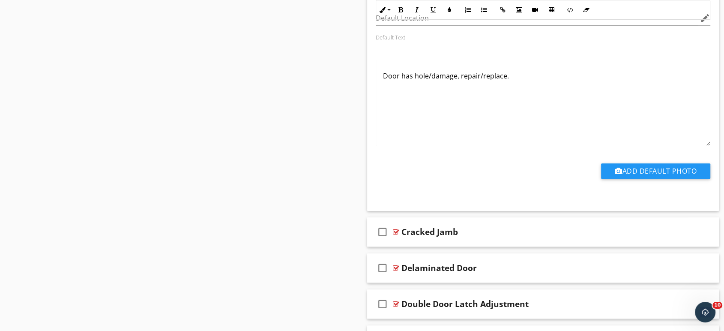
scroll to position [3747, 0]
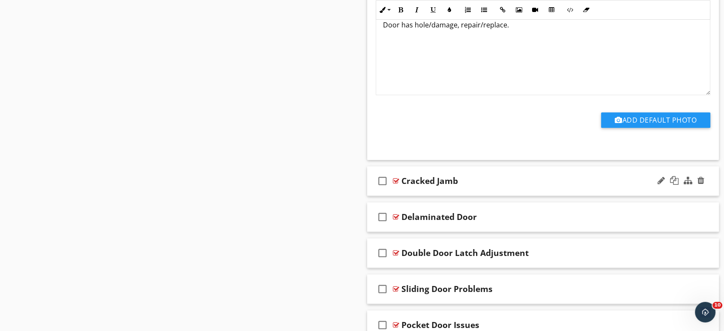
click at [512, 176] on div "Cracked Jamb" at bounding box center [527, 181] width 251 height 10
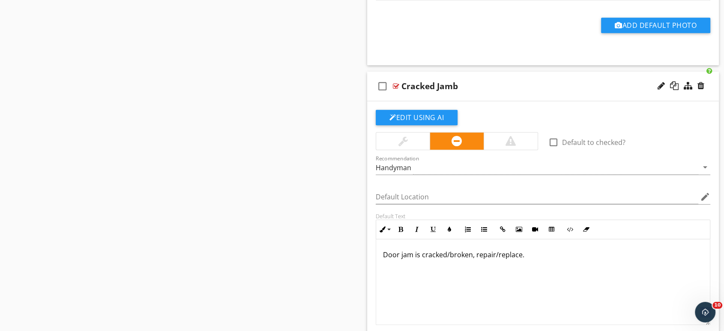
scroll to position [3842, 0]
click at [386, 249] on p "Door jam is cracked/broken, repair/replace." at bounding box center [543, 254] width 320 height 10
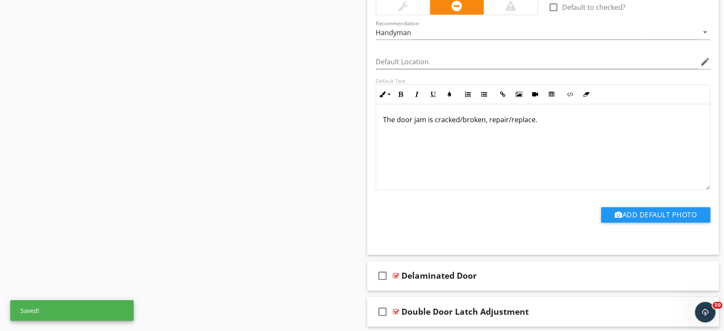
scroll to position [4080, 0]
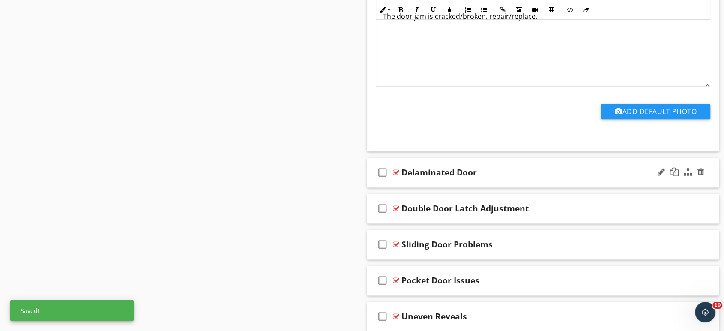
click at [522, 167] on div "Delaminated Door" at bounding box center [527, 172] width 251 height 10
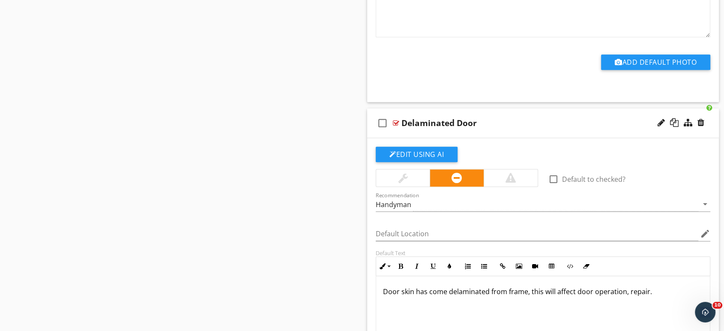
scroll to position [4176, 0]
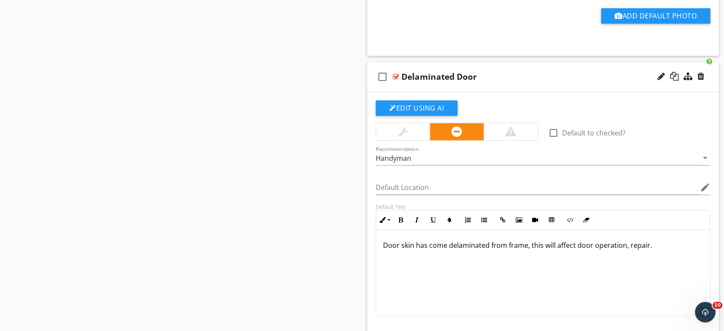
click at [388, 240] on p "Door skin has come delaminated from frame, this will affect door operation, rep…" at bounding box center [543, 245] width 320 height 10
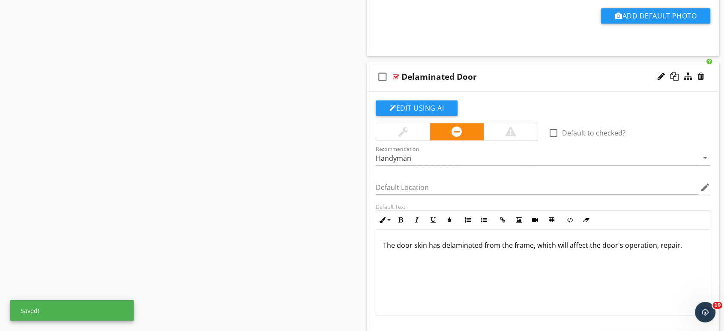
click at [676, 240] on p "The door skin has delaminated from the frame, which will affect the door's oper…" at bounding box center [543, 245] width 320 height 10
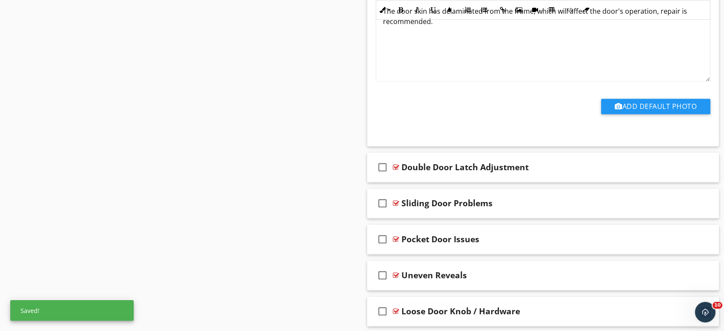
scroll to position [4413, 0]
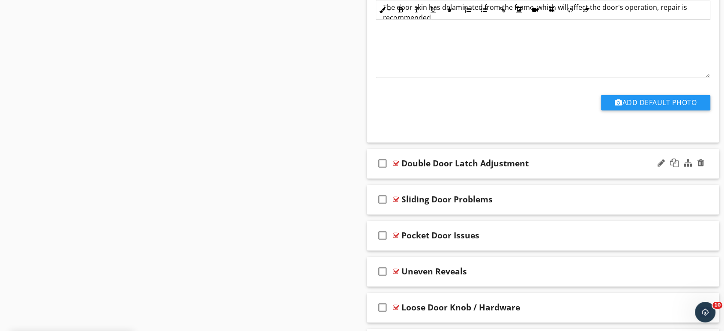
click at [549, 149] on div "check_box_outline_blank Double Door Latch Adjustment" at bounding box center [543, 164] width 352 height 30
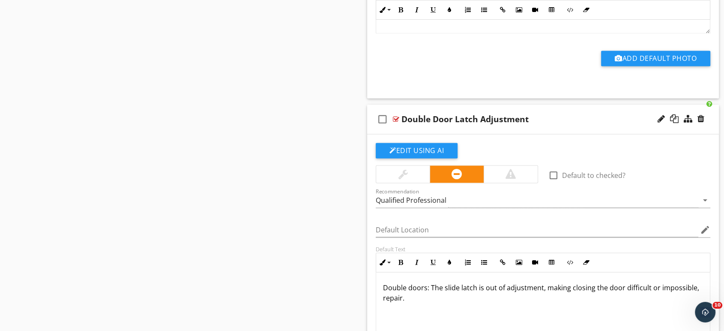
scroll to position [4508, 0]
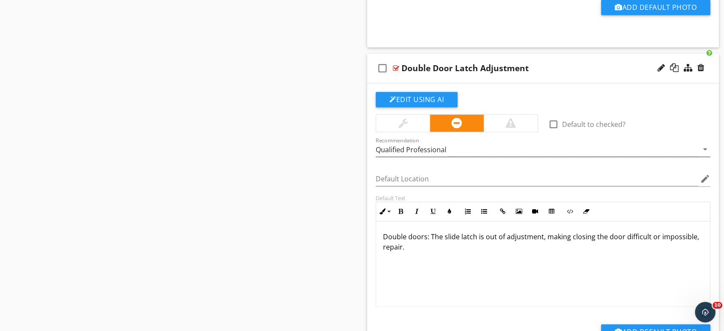
click at [440, 146] on div "Qualified Professional" at bounding box center [411, 150] width 71 height 8
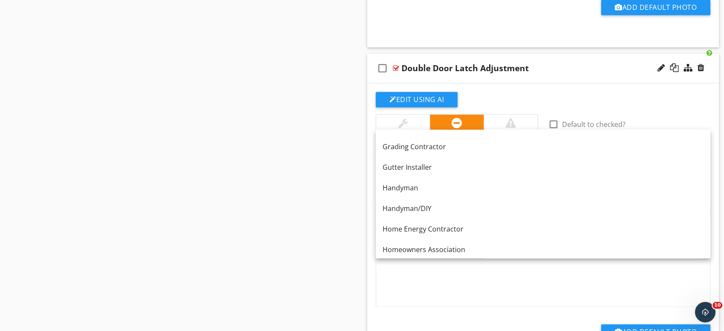
scroll to position [524, 0]
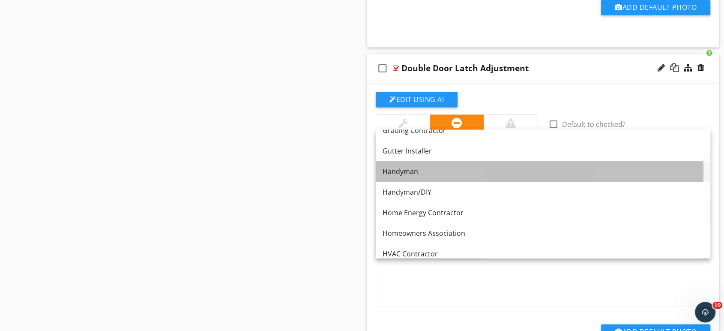
click at [407, 173] on div "Handyman" at bounding box center [543, 171] width 321 height 10
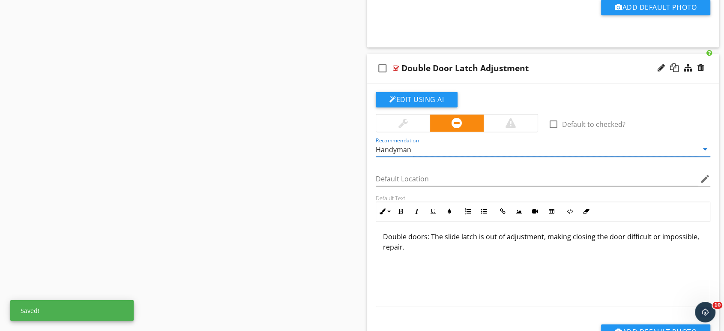
click at [389, 231] on p "Double doors: The slide latch is out of adjustment, making closing the door dif…" at bounding box center [543, 241] width 320 height 21
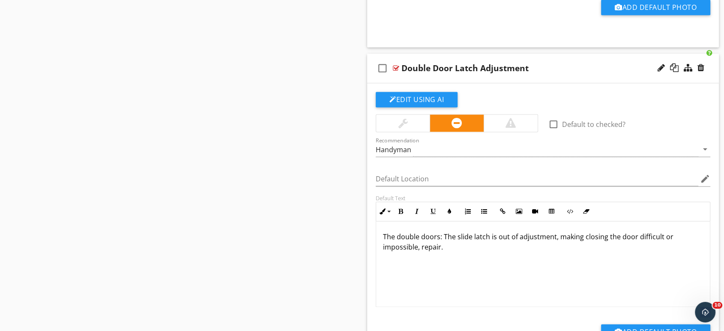
click at [456, 231] on p "The double doors: The slide latch is out of adjustment, making closing the door…" at bounding box center [543, 241] width 320 height 21
click at [601, 231] on p "The double doors slide latch is out of adjustment, making closing the door diff…" at bounding box center [543, 241] width 320 height 21
click at [616, 231] on p "The double doors slide latch is out of adjustment, making operating door diffic…" at bounding box center [543, 241] width 320 height 21
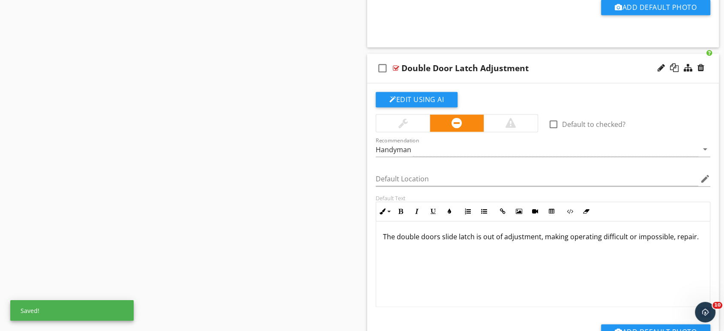
click at [688, 245] on div "The double doors slide latch is out of adjustment, making operating difficult o…" at bounding box center [543, 264] width 334 height 86
click at [692, 231] on p "The double doors slide latch is out of adjustment, making operating difficult o…" at bounding box center [543, 236] width 320 height 10
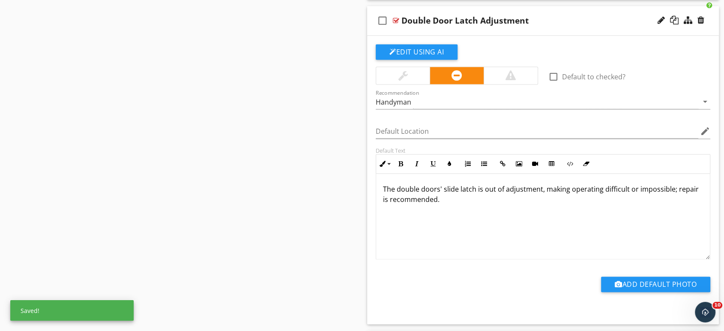
scroll to position [4604, 0]
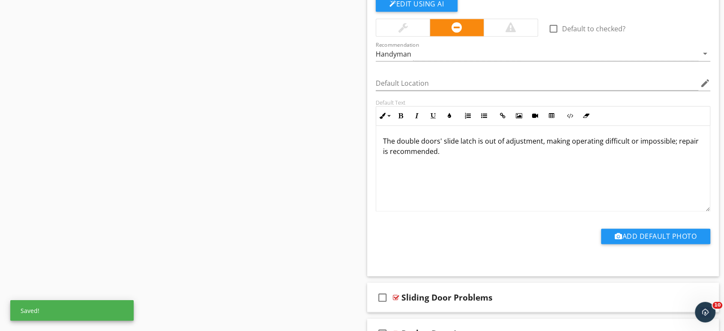
click at [672, 136] on p "The double doors' slide latch is out of adjustment, making operating difficult …" at bounding box center [543, 146] width 320 height 21
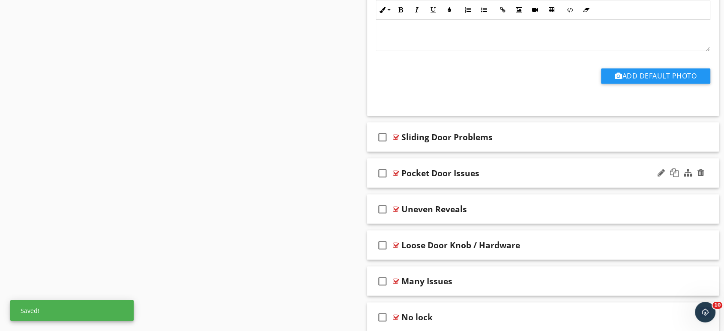
scroll to position [4794, 0]
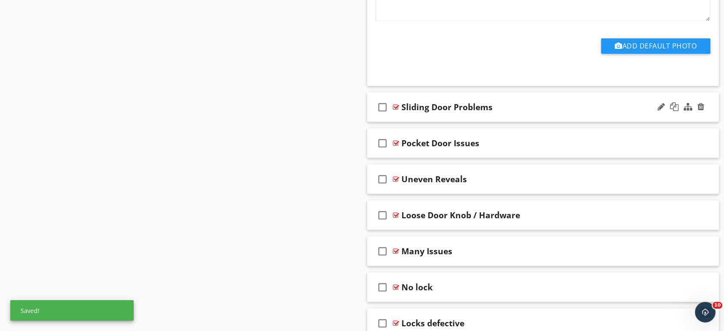
click at [525, 99] on div "check_box_outline_blank Sliding Door Problems" at bounding box center [543, 107] width 352 height 30
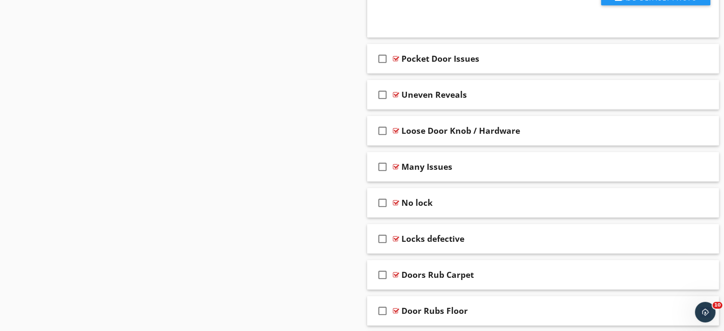
scroll to position [5128, 0]
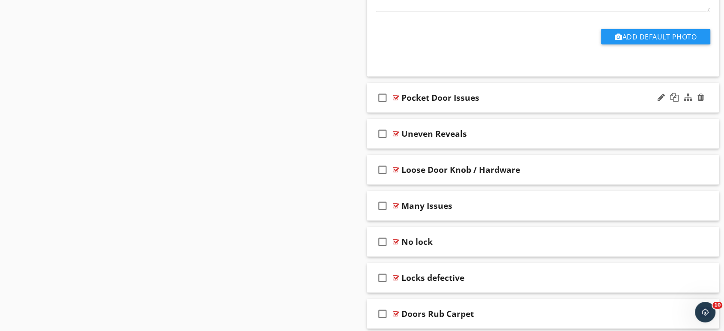
click at [577, 89] on div "check_box_outline_blank Pocket Door Issues" at bounding box center [543, 98] width 352 height 30
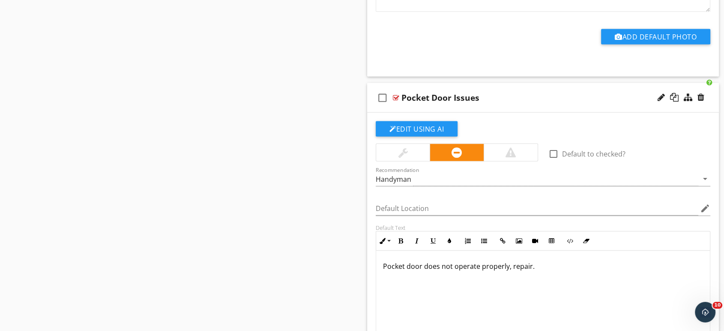
click at [387, 261] on p "Pocket door does not operate properly, repair." at bounding box center [543, 266] width 320 height 10
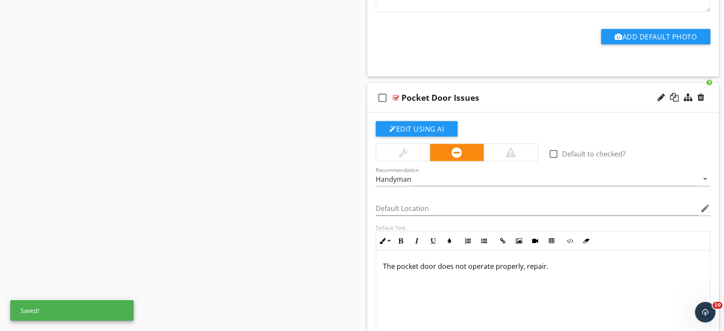
scroll to position [0, 0]
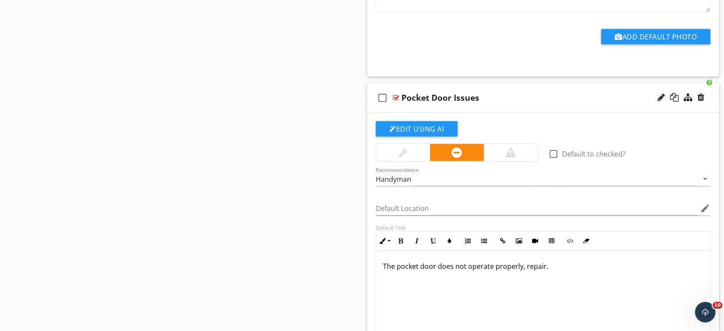
click at [543, 261] on p "The pocket door does not operate properly, repair." at bounding box center [543, 266] width 320 height 10
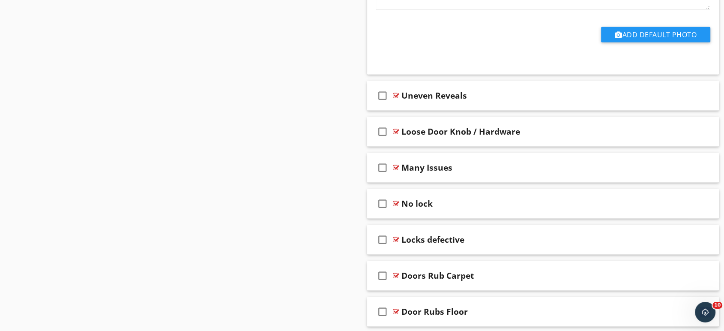
scroll to position [5509, 0]
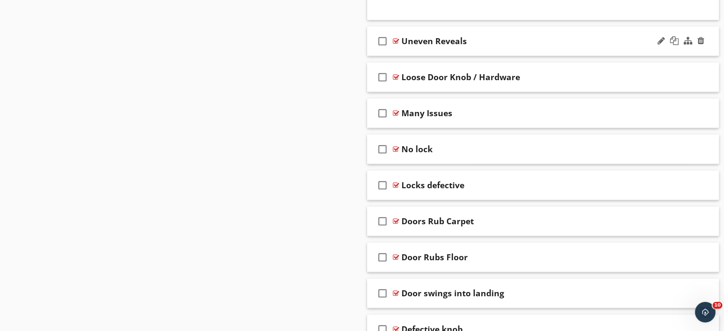
click at [508, 37] on div "check_box_outline_blank Uneven Reveals" at bounding box center [543, 42] width 352 height 30
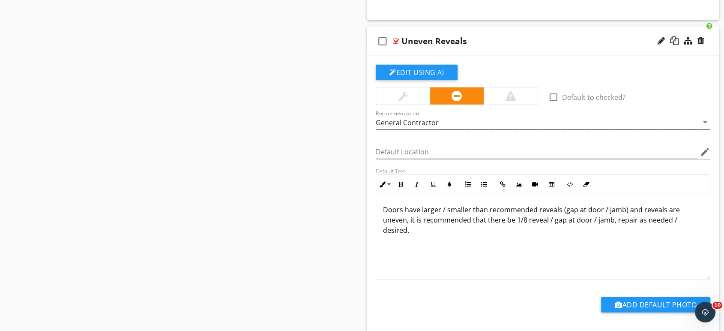
click at [408, 119] on div "General Contractor" at bounding box center [407, 123] width 63 height 8
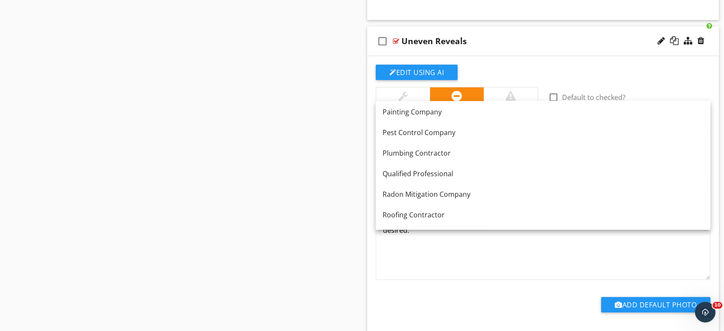
scroll to position [857, 0]
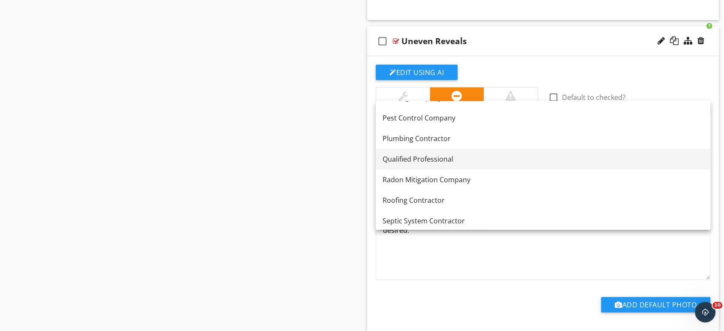
click at [415, 153] on link "Qualified Professional" at bounding box center [543, 159] width 335 height 21
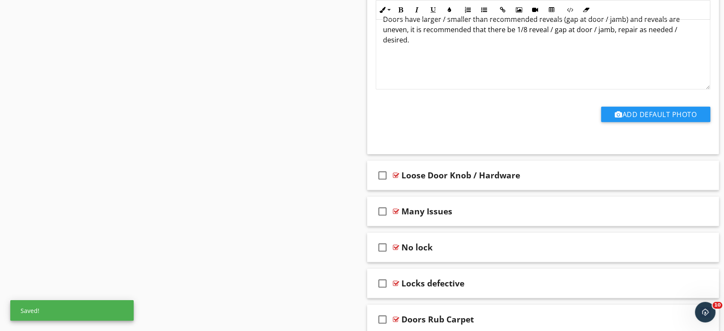
scroll to position [5746, 0]
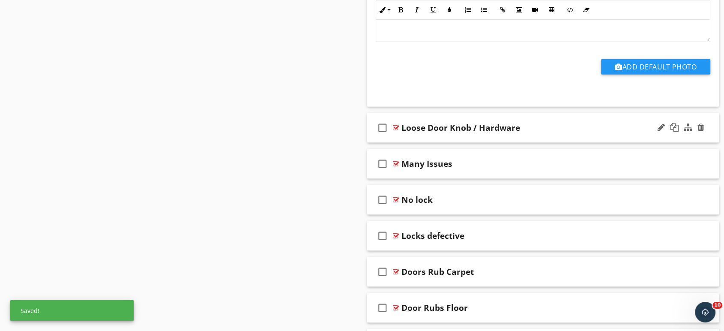
click at [512, 123] on div "Loose Door Knob / Hardware" at bounding box center [461, 128] width 119 height 10
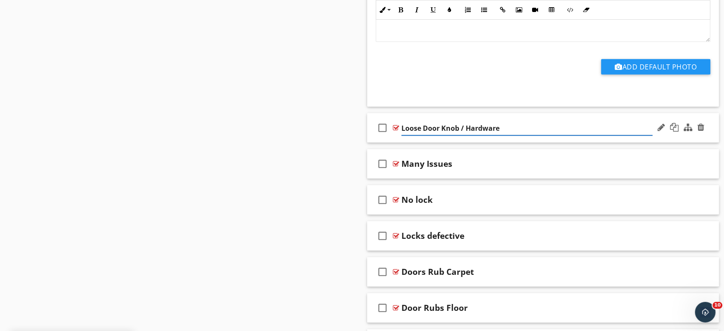
click at [653, 124] on div "check_box_outline_blank Loose Door Knob / Hardware" at bounding box center [543, 128] width 352 height 30
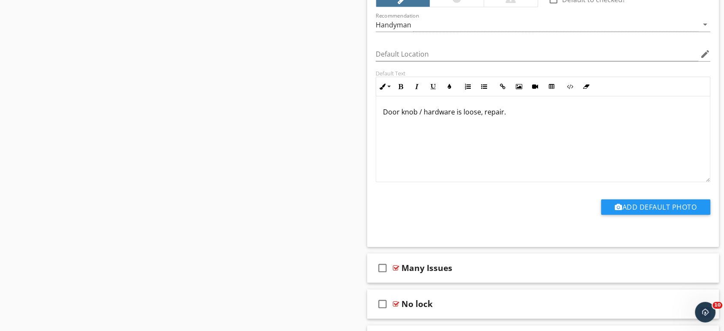
scroll to position [5937, 0]
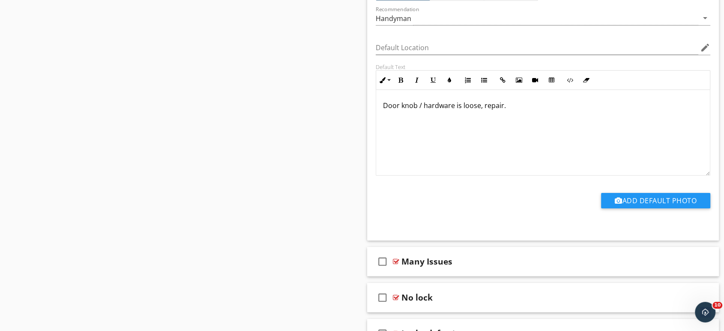
click at [387, 100] on p "Door knob / hardware is loose, repair." at bounding box center [543, 105] width 320 height 10
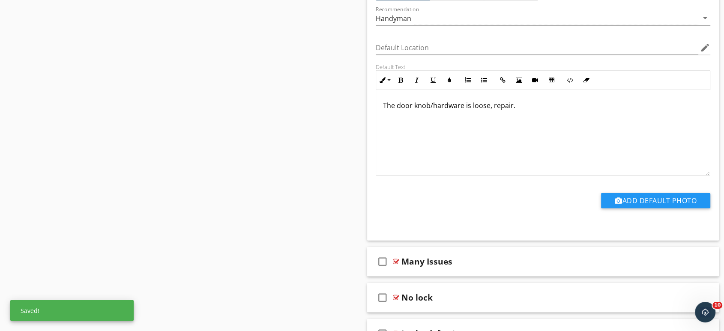
click at [513, 100] on p "The door knob/hardware is loose, repair." at bounding box center [543, 105] width 320 height 10
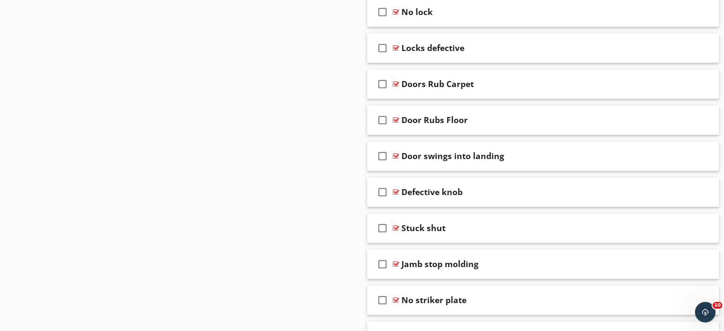
scroll to position [6080, 0]
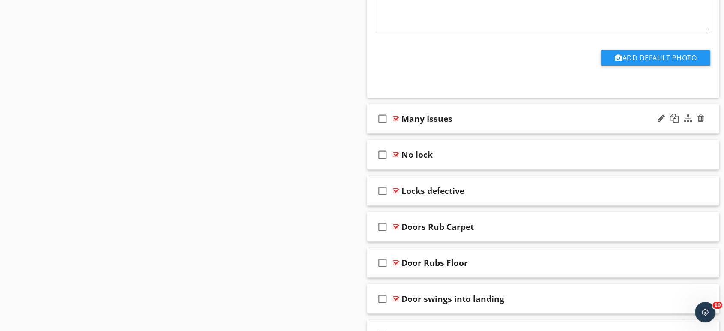
click at [549, 113] on div "check_box_outline_blank Many Issues" at bounding box center [543, 119] width 352 height 30
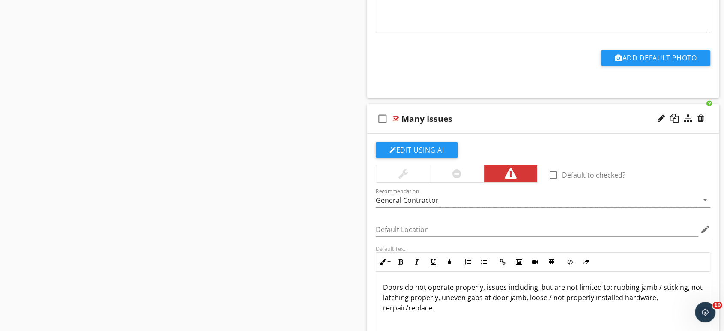
scroll to position [6127, 0]
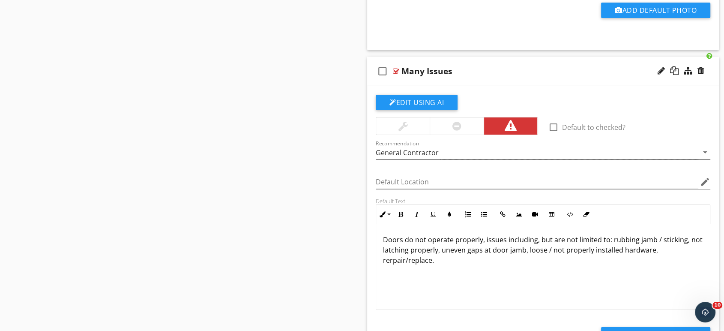
click at [408, 149] on div "General Contractor" at bounding box center [407, 153] width 63 height 8
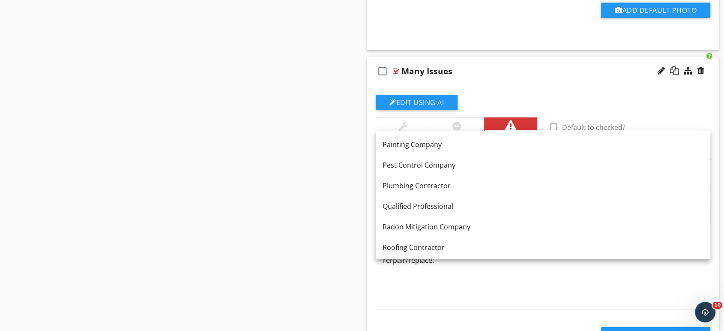
scroll to position [857, 0]
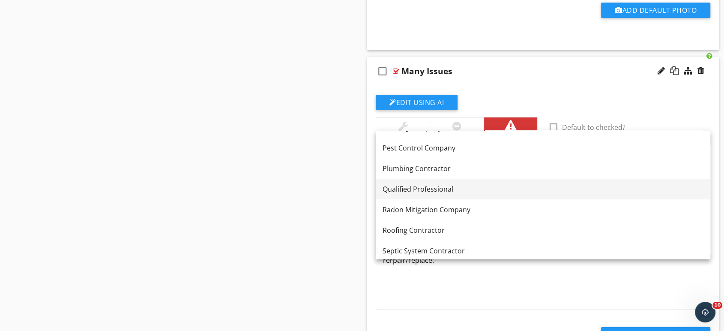
click at [411, 186] on div "Qualified Professional" at bounding box center [543, 189] width 321 height 10
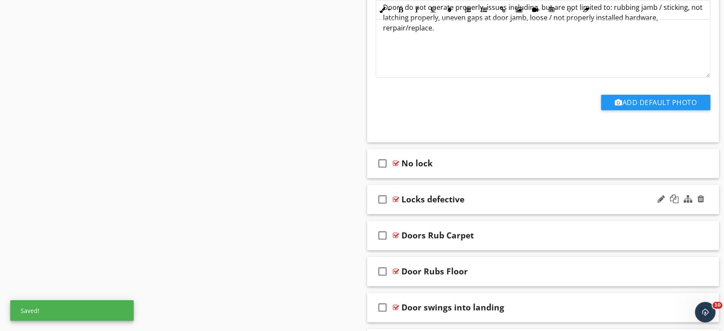
scroll to position [6366, 0]
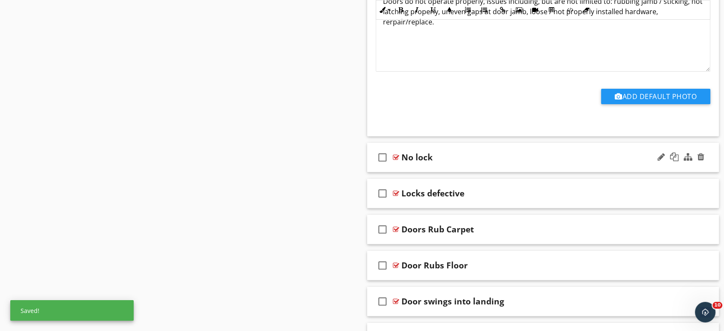
click at [497, 155] on div "check_box_outline_blank No lock" at bounding box center [543, 158] width 352 height 30
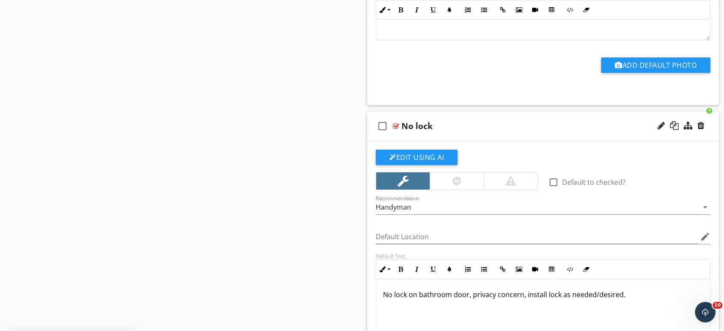
scroll to position [6413, 0]
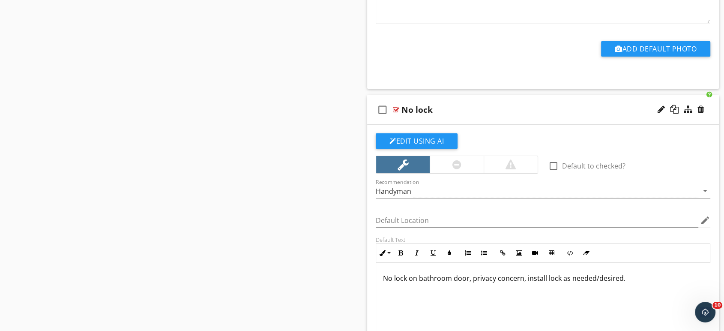
click at [460, 159] on div at bounding box center [457, 164] width 9 height 10
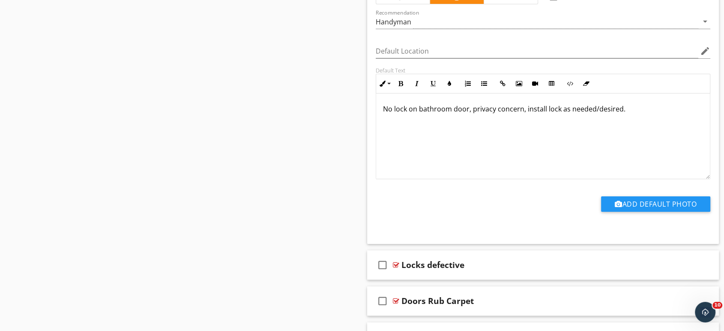
scroll to position [6604, 0]
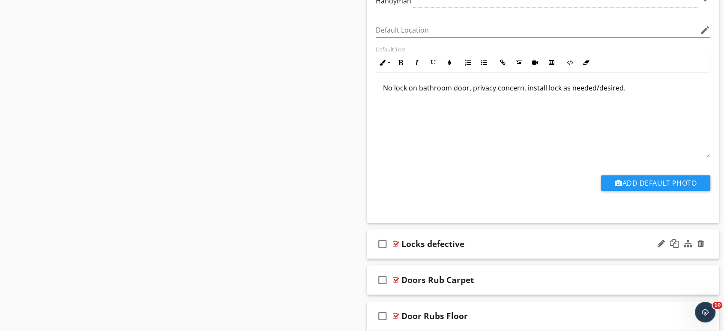
click at [493, 239] on div "Locks defective" at bounding box center [527, 244] width 251 height 10
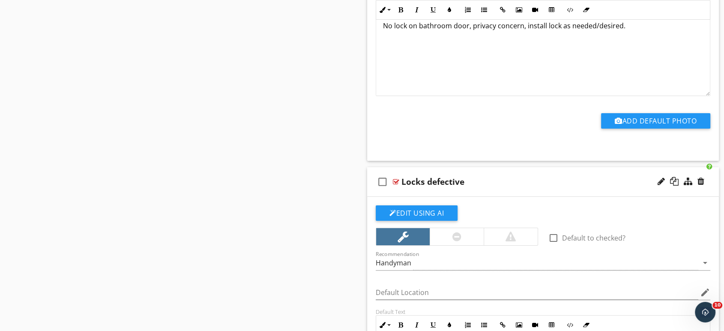
scroll to position [6699, 0]
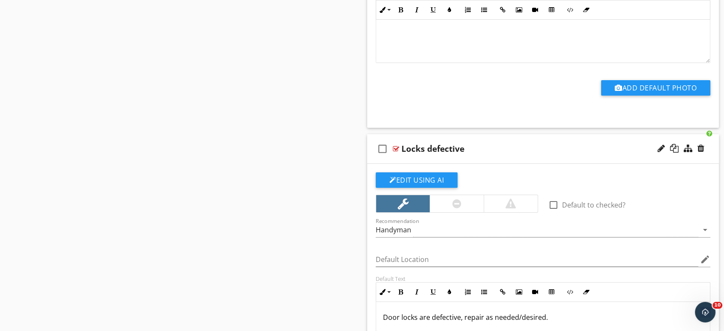
click at [454, 198] on div at bounding box center [457, 203] width 9 height 10
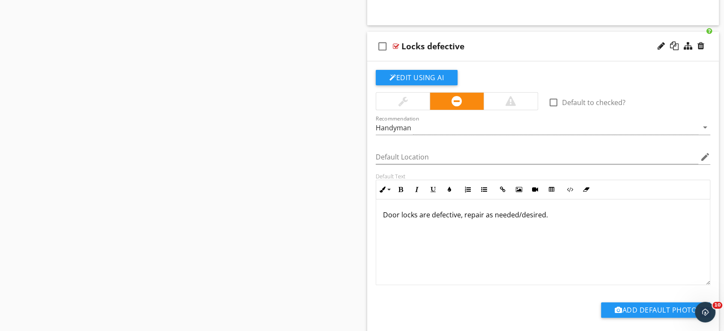
scroll to position [6747, 0]
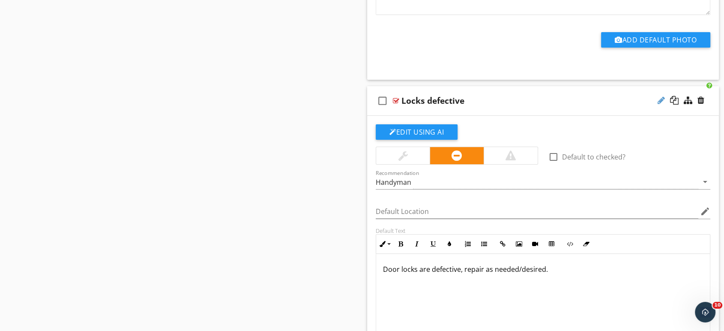
click at [660, 96] on div at bounding box center [661, 100] width 7 height 9
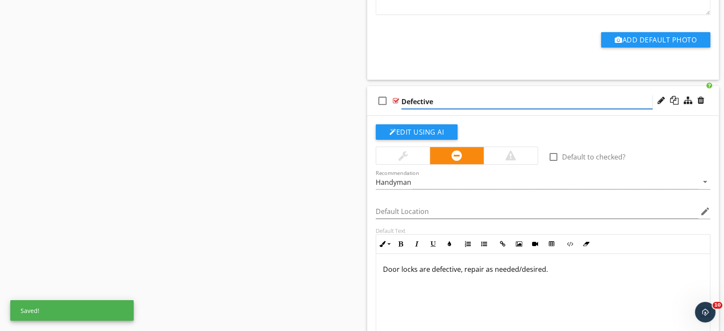
click at [454, 95] on input "Defective" at bounding box center [527, 102] width 251 height 14
type input "Defective Locks"
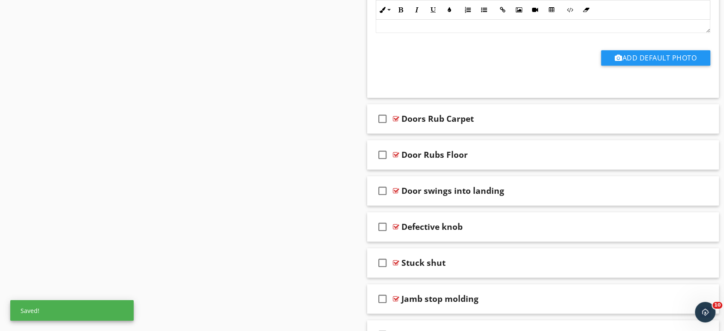
scroll to position [7080, 0]
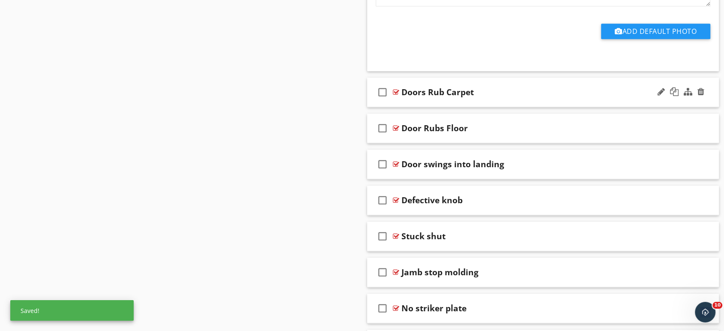
click at [488, 87] on div "Doors Rub Carpet" at bounding box center [527, 92] width 251 height 10
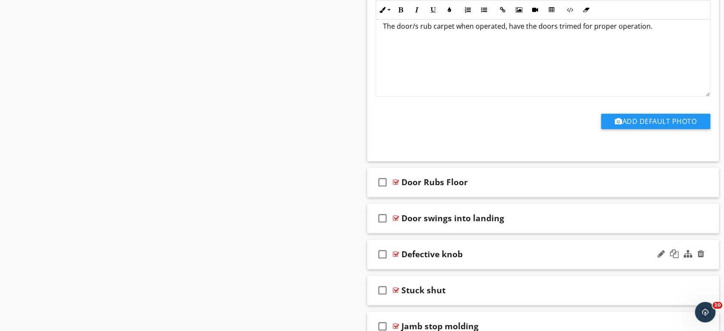
scroll to position [7318, 0]
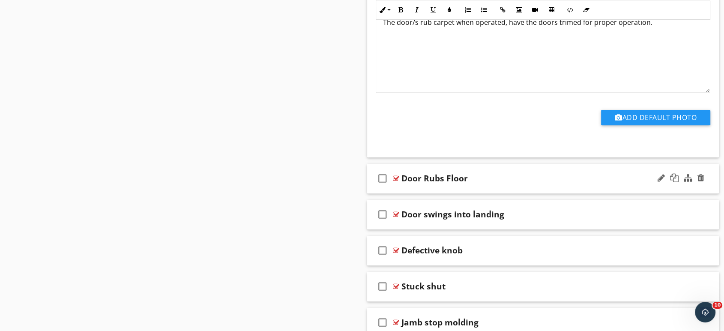
click at [486, 173] on div "Door Rubs Floor" at bounding box center [527, 178] width 251 height 10
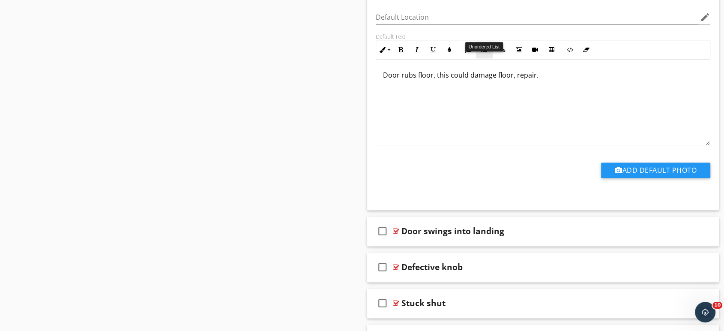
scroll to position [7604, 0]
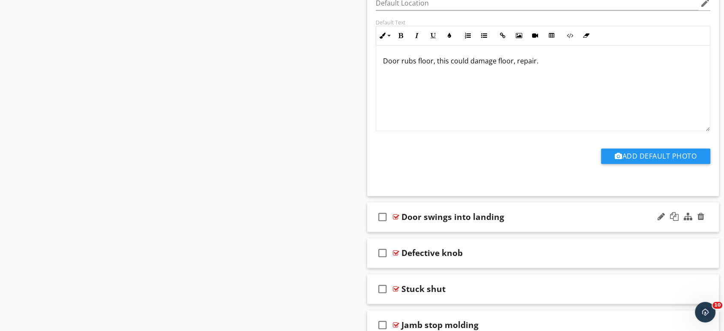
click at [545, 207] on div "check_box_outline_blank Door swings into landing" at bounding box center [543, 217] width 352 height 30
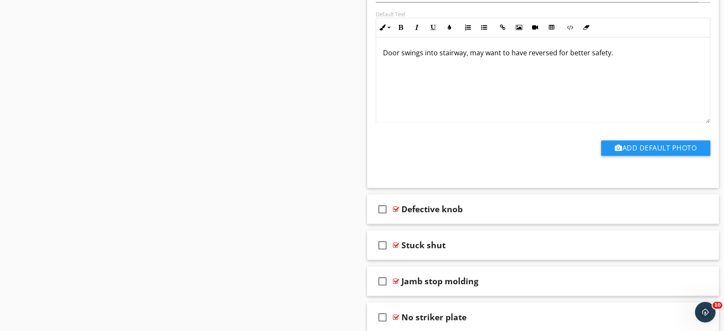
scroll to position [7937, 0]
click at [488, 203] on div "Defective knob" at bounding box center [527, 208] width 251 height 10
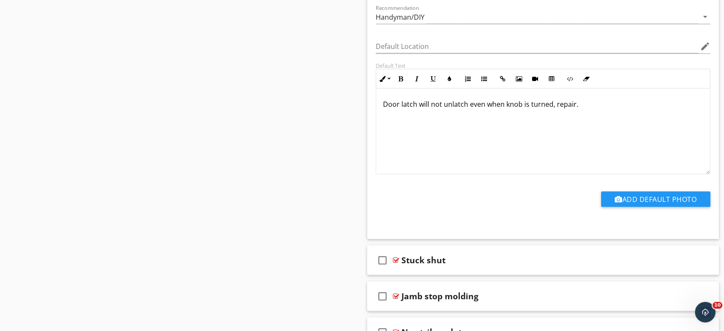
scroll to position [8270, 0]
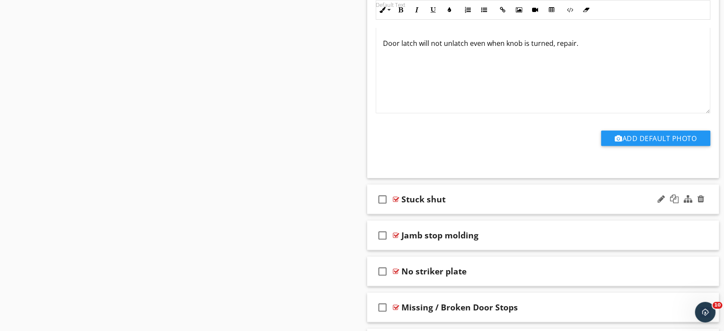
click at [525, 194] on div "Stuck shut" at bounding box center [527, 199] width 251 height 10
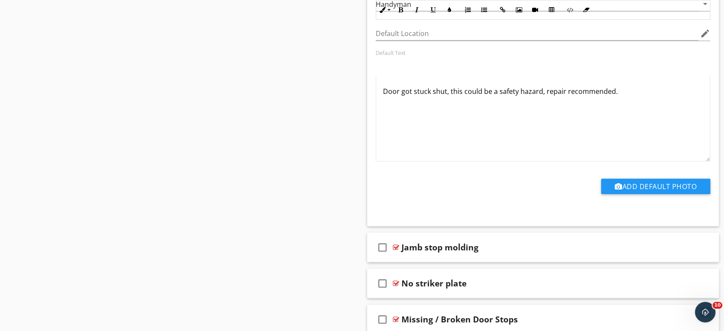
scroll to position [8603, 0]
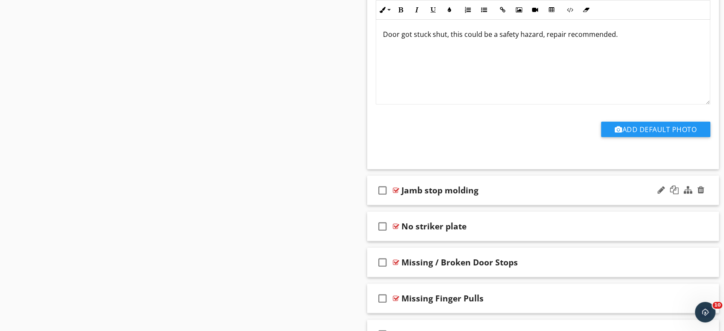
click at [542, 185] on div "Jamb stop molding" at bounding box center [527, 190] width 251 height 10
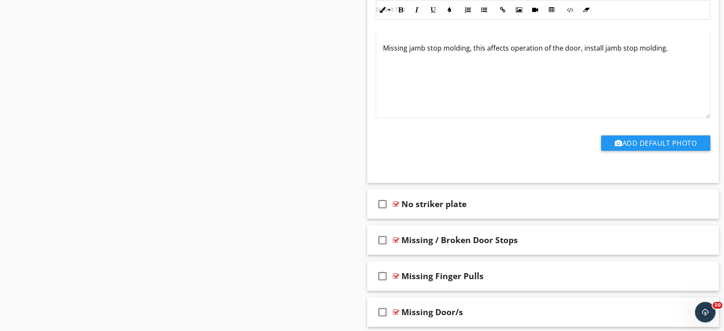
scroll to position [8928, 0]
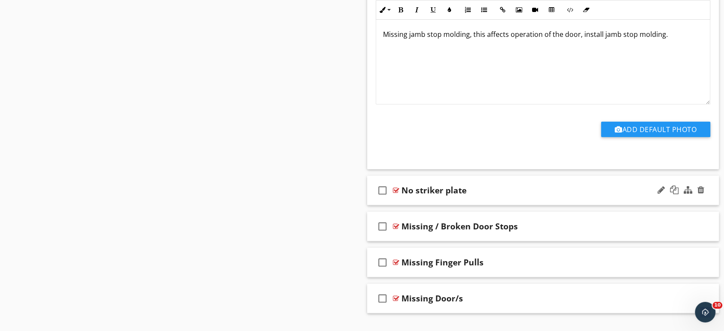
click at [530, 185] on div "No striker plate" at bounding box center [527, 190] width 251 height 10
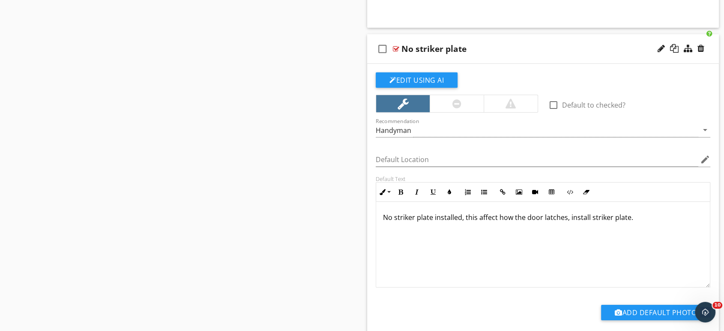
scroll to position [9071, 0]
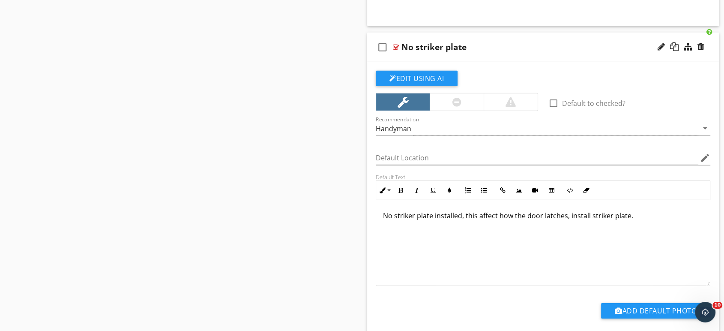
click at [476, 93] on div at bounding box center [457, 101] width 54 height 17
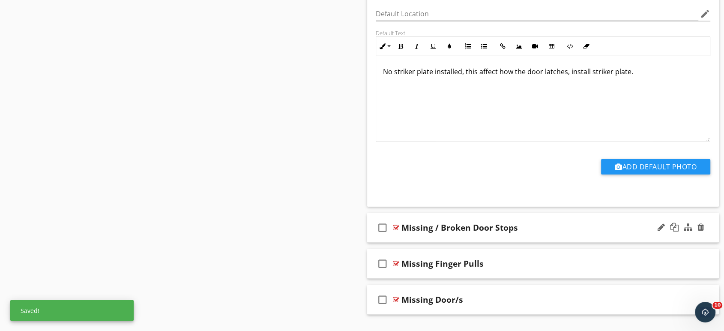
scroll to position [9216, 0]
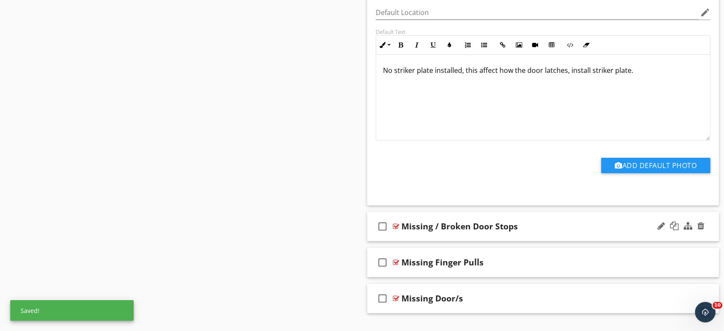
click at [542, 221] on div "Missing / Broken Door Stops" at bounding box center [527, 226] width 251 height 10
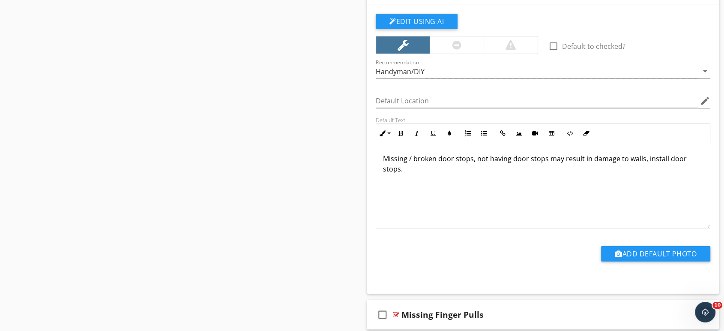
scroll to position [9407, 0]
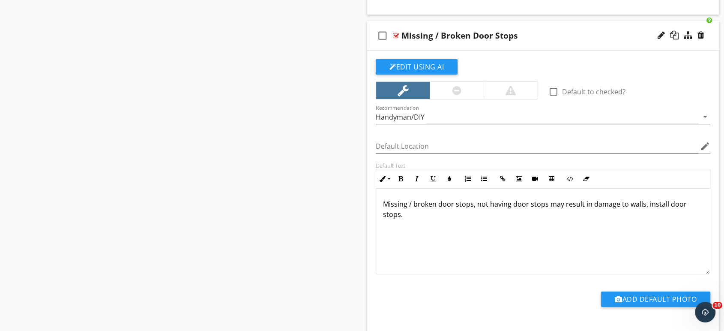
click at [425, 110] on div "Handyman/DIY" at bounding box center [537, 117] width 323 height 14
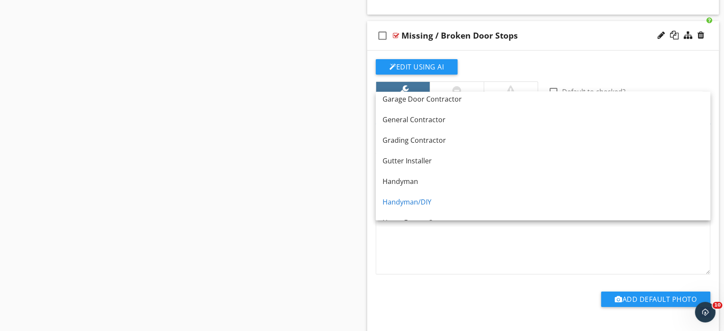
scroll to position [524, 0]
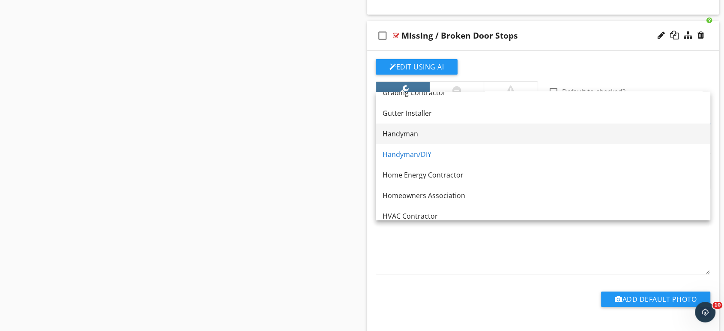
click at [420, 129] on div "Handyman" at bounding box center [543, 134] width 321 height 10
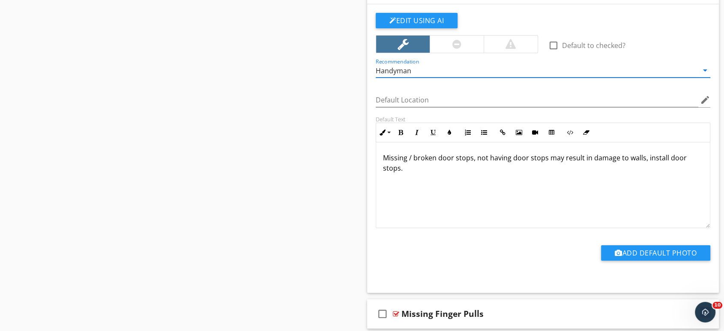
scroll to position [9504, 0]
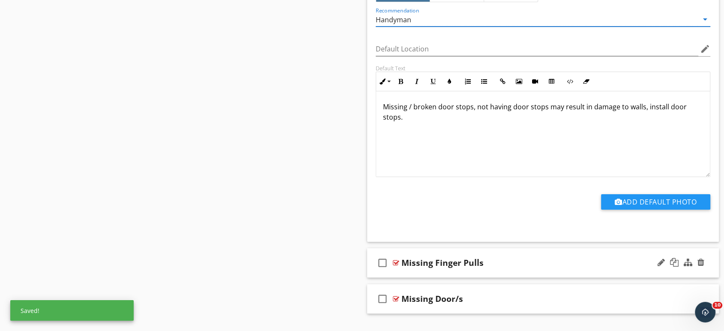
click at [467, 258] on div "Missing Finger Pulls" at bounding box center [443, 263] width 82 height 10
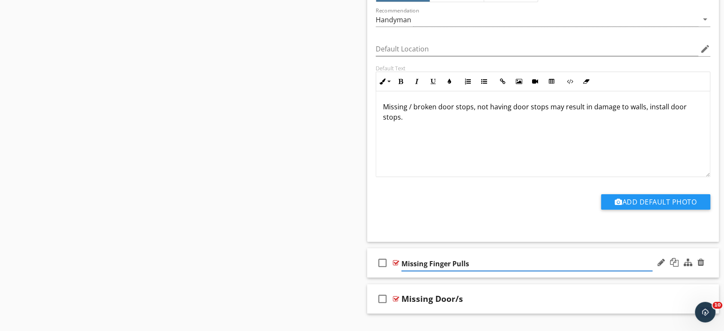
click at [400, 254] on div "check_box_outline_blank Missing Finger Pulls" at bounding box center [543, 263] width 352 height 30
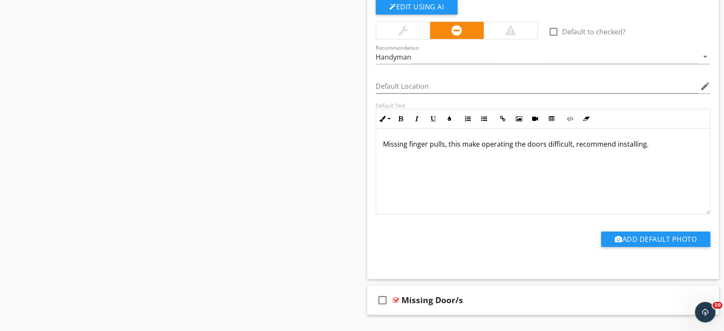
scroll to position [9792, 0]
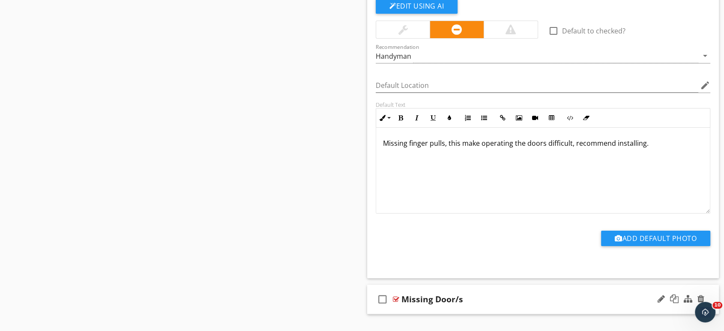
click at [496, 289] on div "check_box_outline_blank Missing Door/s" at bounding box center [543, 300] width 352 height 30
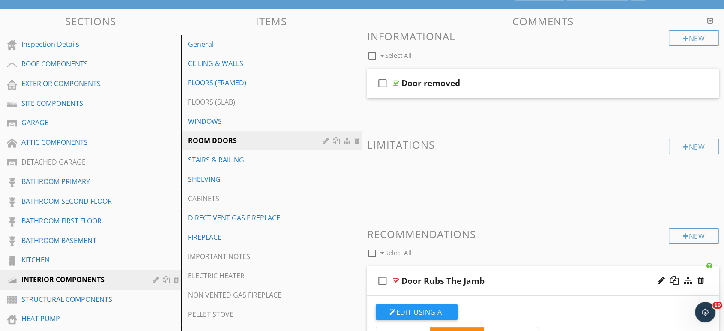
scroll to position [0, 0]
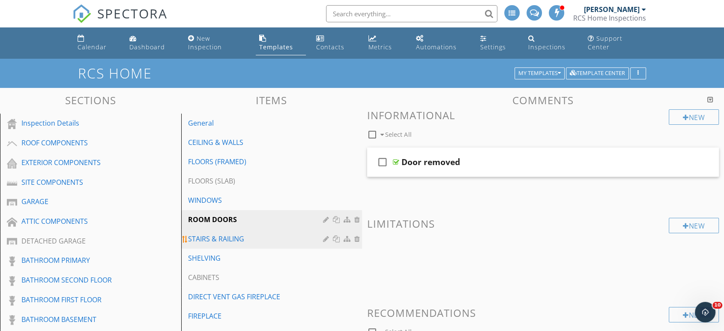
click at [216, 234] on div "STAIRS & RAILING" at bounding box center [257, 239] width 138 height 10
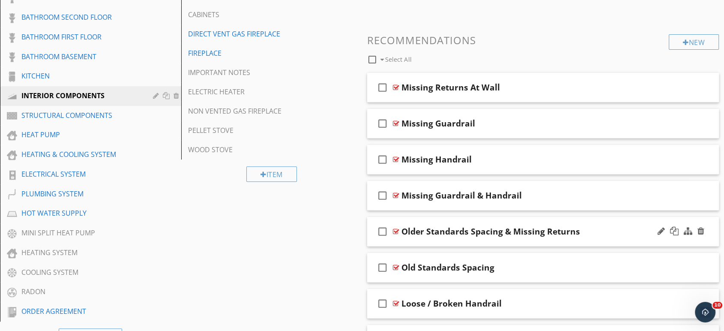
scroll to position [285, 0]
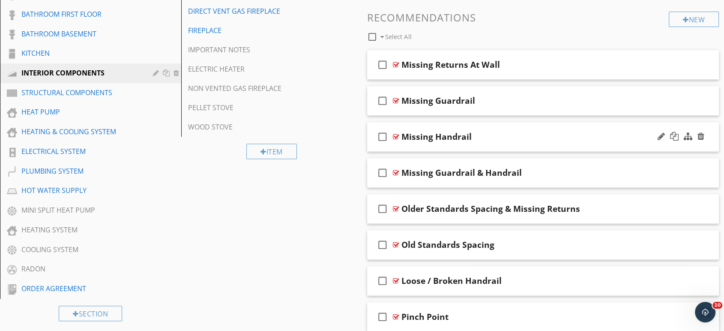
click at [432, 132] on div "Missing Handrail" at bounding box center [437, 137] width 70 height 10
click at [390, 137] on div "check_box_outline_blank" at bounding box center [384, 136] width 17 height 21
click at [383, 137] on icon "check_box" at bounding box center [383, 136] width 14 height 21
click at [370, 137] on div "check_box_outline_blank Missing Handrail" at bounding box center [543, 137] width 352 height 30
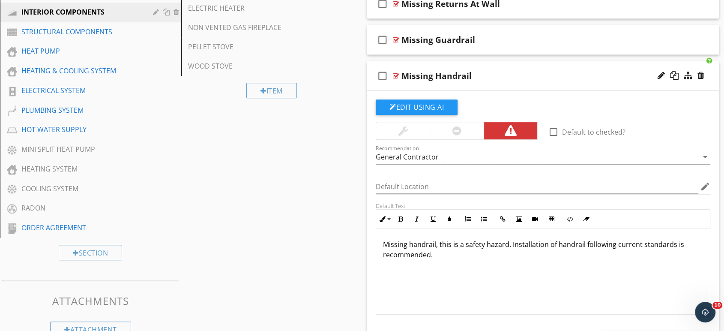
scroll to position [333, 0]
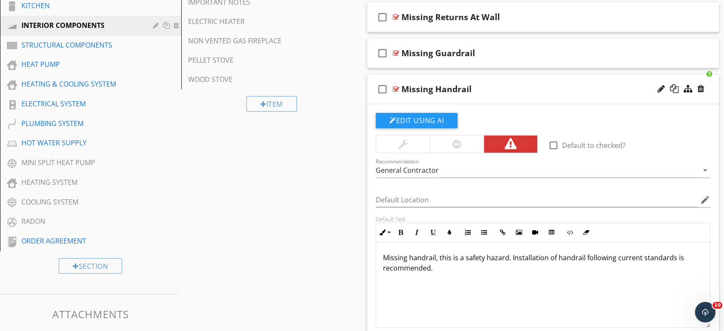
click at [540, 84] on div "Missing Handrail" at bounding box center [527, 89] width 251 height 10
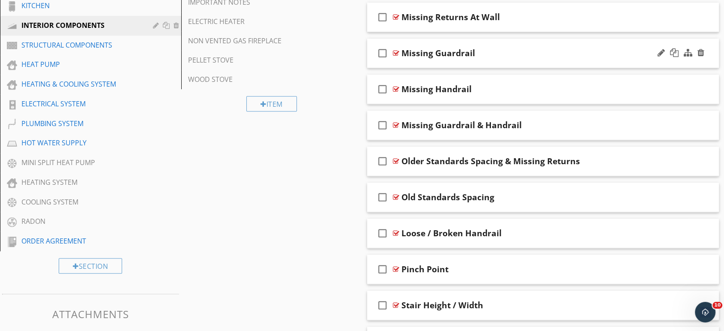
click at [526, 50] on div "check_box_outline_blank Missing Guardrail" at bounding box center [543, 54] width 352 height 30
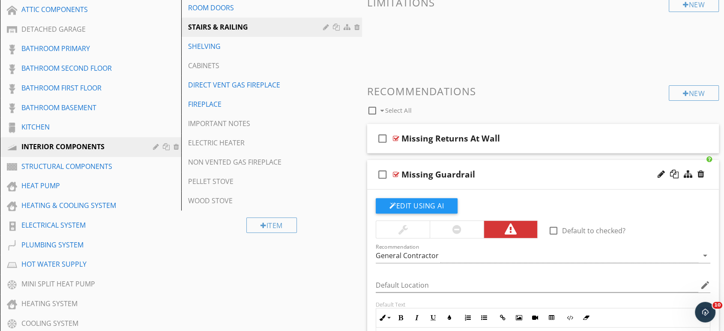
scroll to position [190, 0]
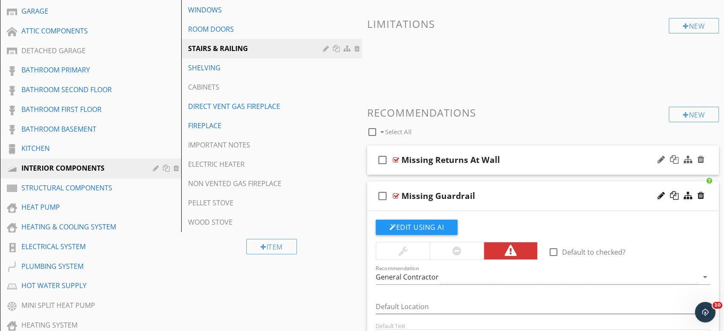
click at [540, 155] on div "Missing Returns At Wall" at bounding box center [527, 160] width 251 height 10
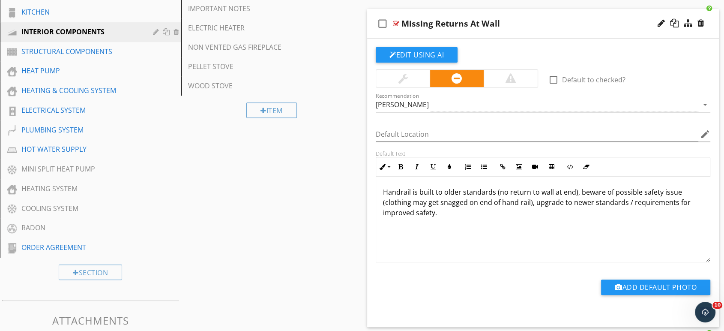
scroll to position [285, 0]
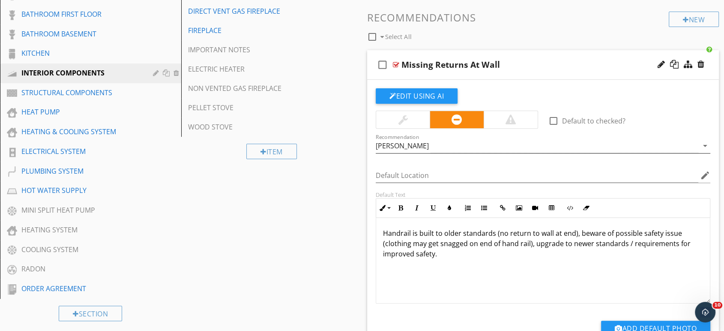
click at [411, 139] on div "Carpenter" at bounding box center [537, 146] width 323 height 14
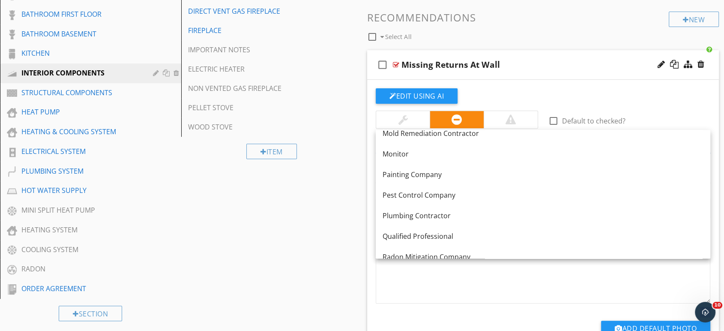
scroll to position [857, 0]
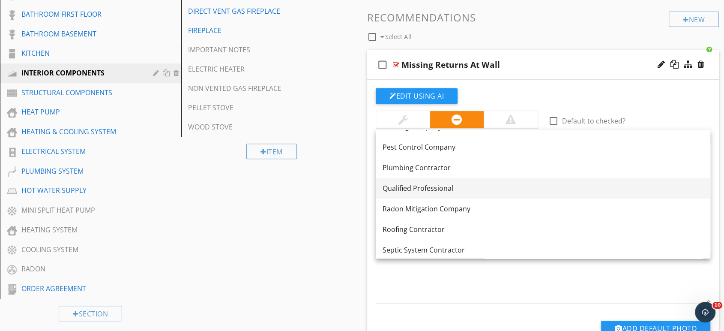
click at [415, 187] on div "Qualified Professional" at bounding box center [543, 188] width 321 height 10
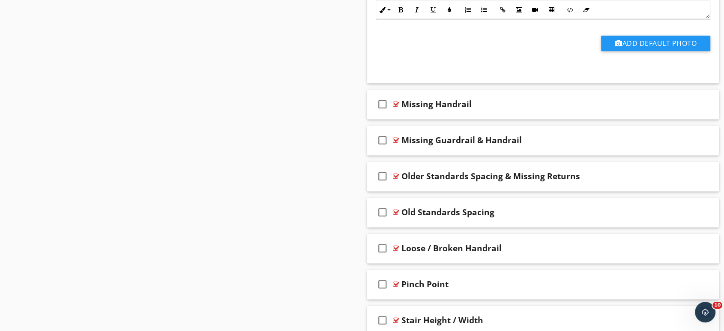
scroll to position [809, 0]
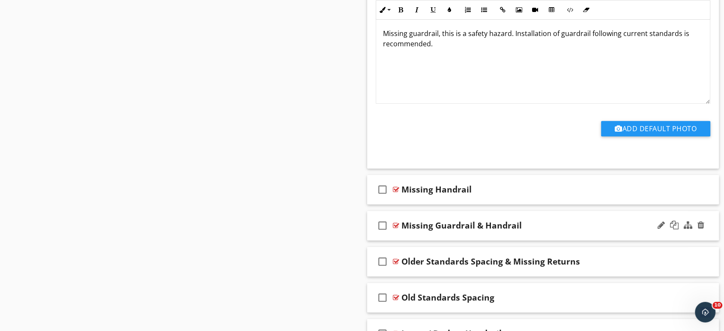
click at [534, 220] on div "Missing Guardrail & Handrail" at bounding box center [527, 225] width 251 height 10
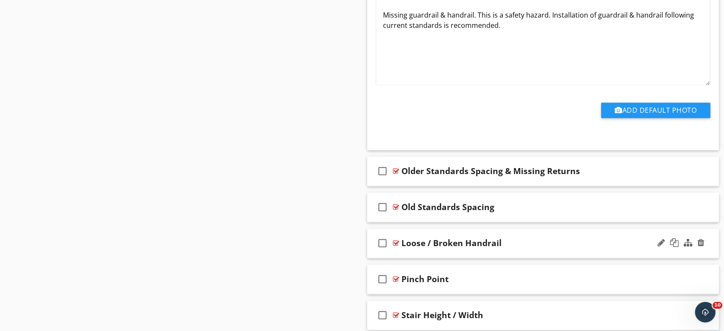
scroll to position [1190, 0]
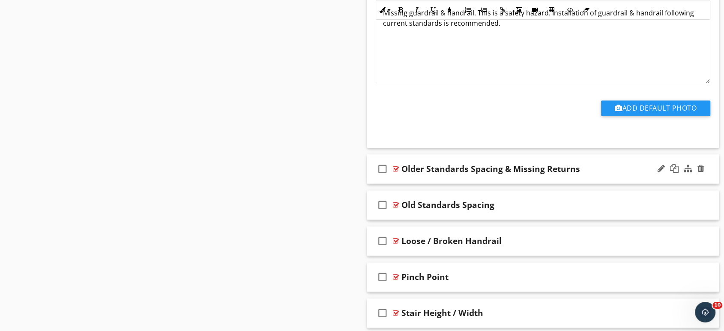
click at [608, 168] on div "check_box_outline_blank Older Standards Spacing & Missing Returns" at bounding box center [543, 169] width 352 height 30
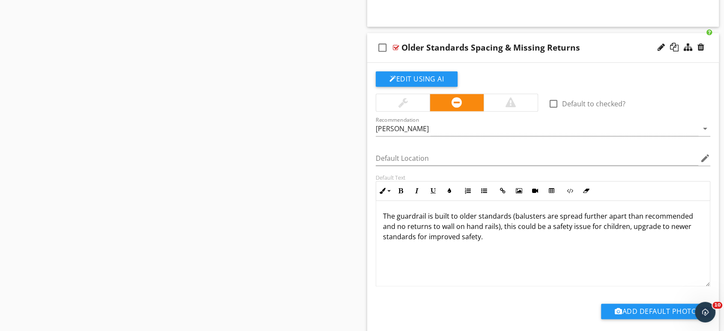
scroll to position [1381, 0]
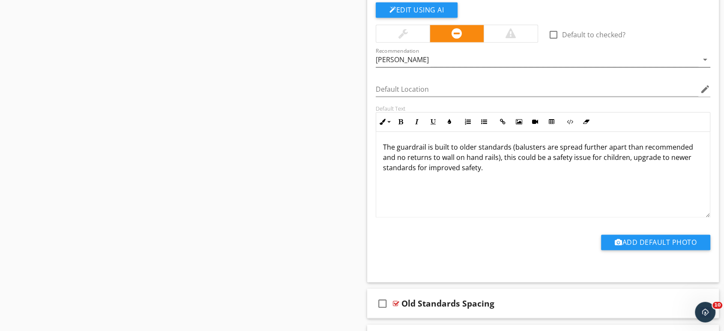
click at [405, 56] on div "Carpenter" at bounding box center [402, 60] width 53 height 8
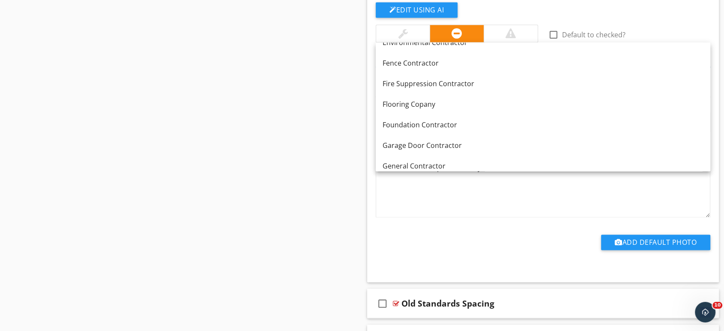
scroll to position [429, 0]
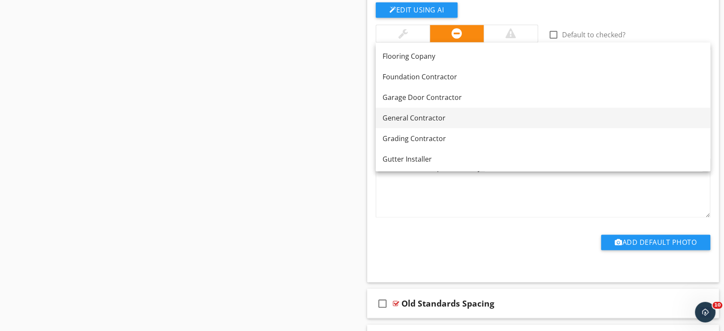
click at [417, 114] on div "General Contractor" at bounding box center [543, 118] width 321 height 10
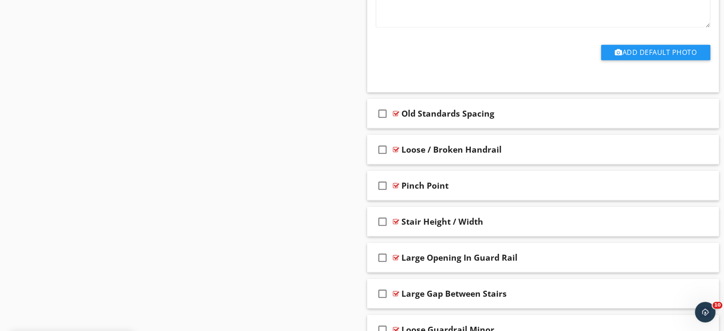
scroll to position [1571, 0]
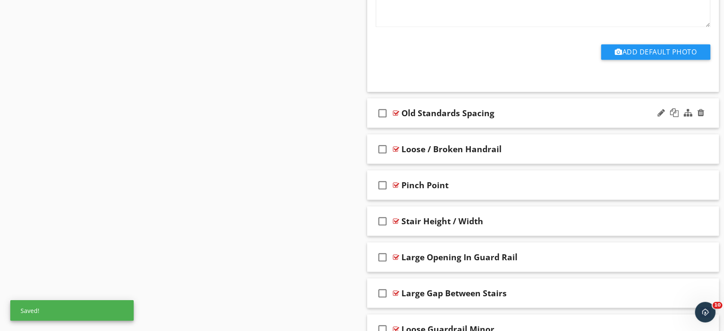
click at [537, 108] on div "Old Standards Spacing" at bounding box center [527, 113] width 251 height 10
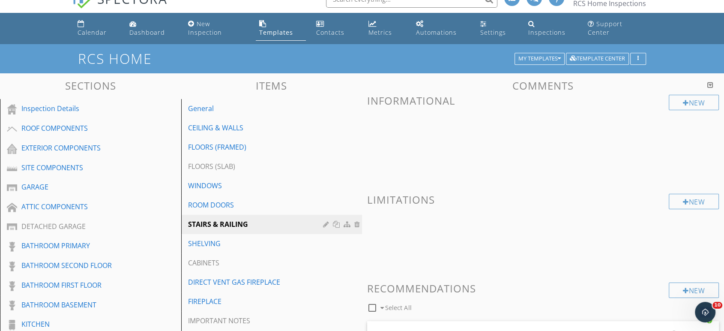
scroll to position [0, 0]
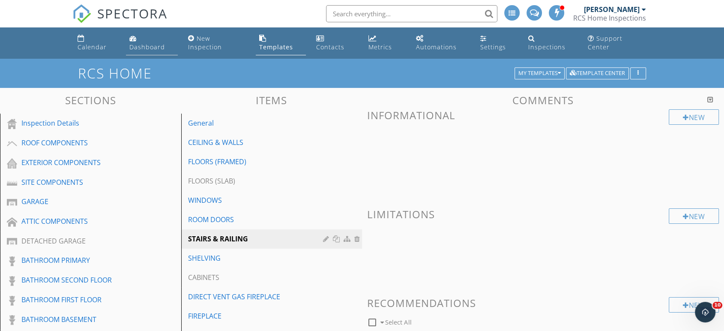
click at [151, 43] on div "Dashboard" at bounding box center [147, 47] width 36 height 8
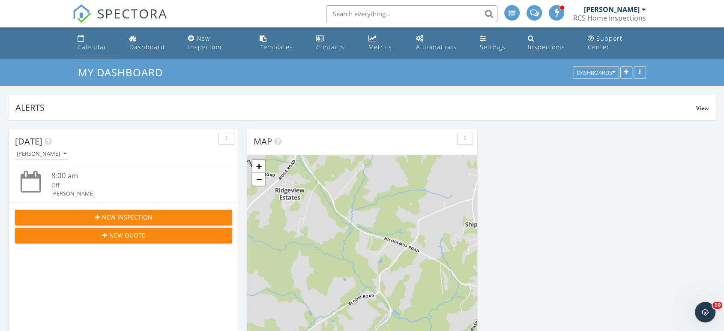
click at [84, 36] on div "Calendar" at bounding box center [81, 38] width 7 height 7
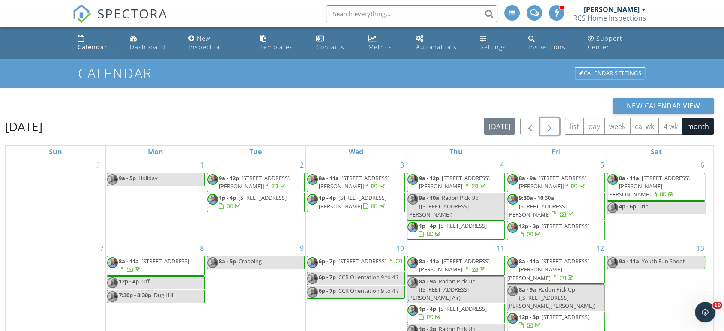
click at [556, 119] on button "button" at bounding box center [550, 127] width 20 height 18
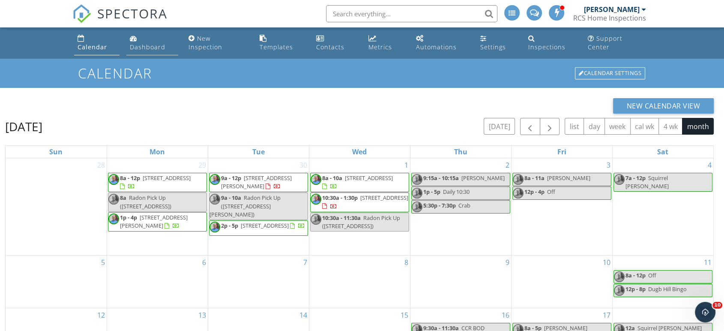
click at [147, 43] on div "Dashboard" at bounding box center [148, 47] width 36 height 8
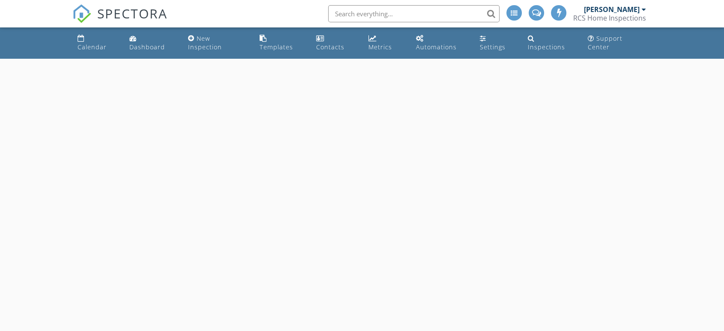
click at [280, 43] on div "Templates" at bounding box center [276, 47] width 33 height 8
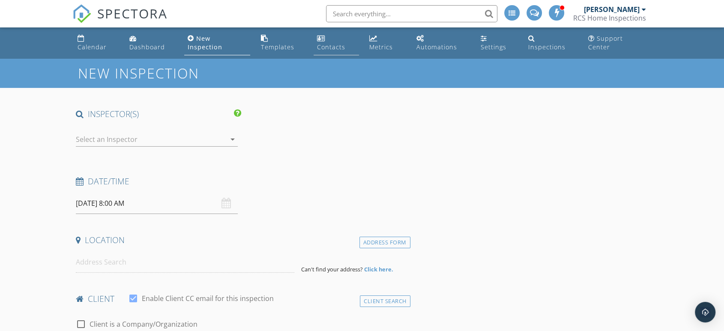
click at [333, 43] on div "Contacts" at bounding box center [331, 47] width 28 height 8
